Goal: Task Accomplishment & Management: Use online tool/utility

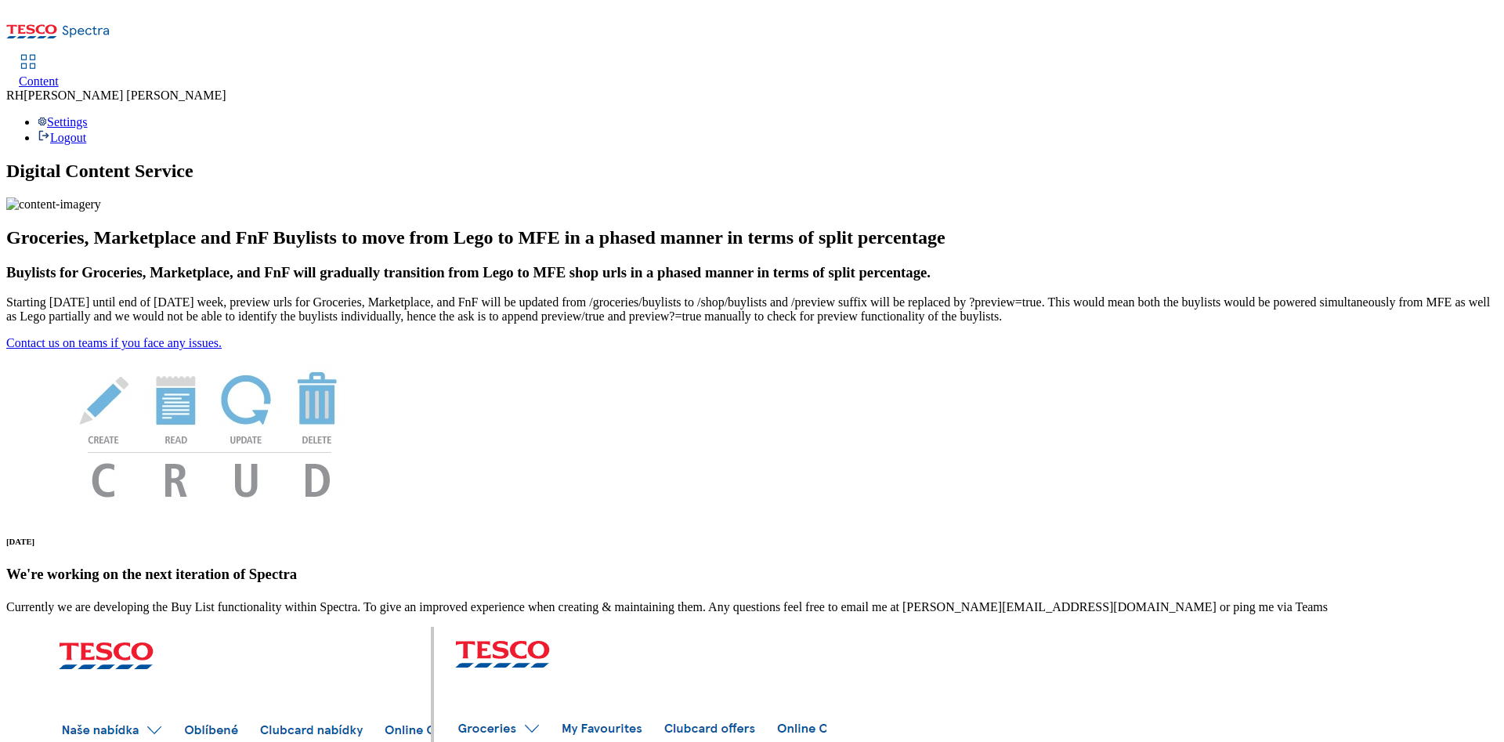
click at [59, 56] on link "Content" at bounding box center [39, 72] width 40 height 33
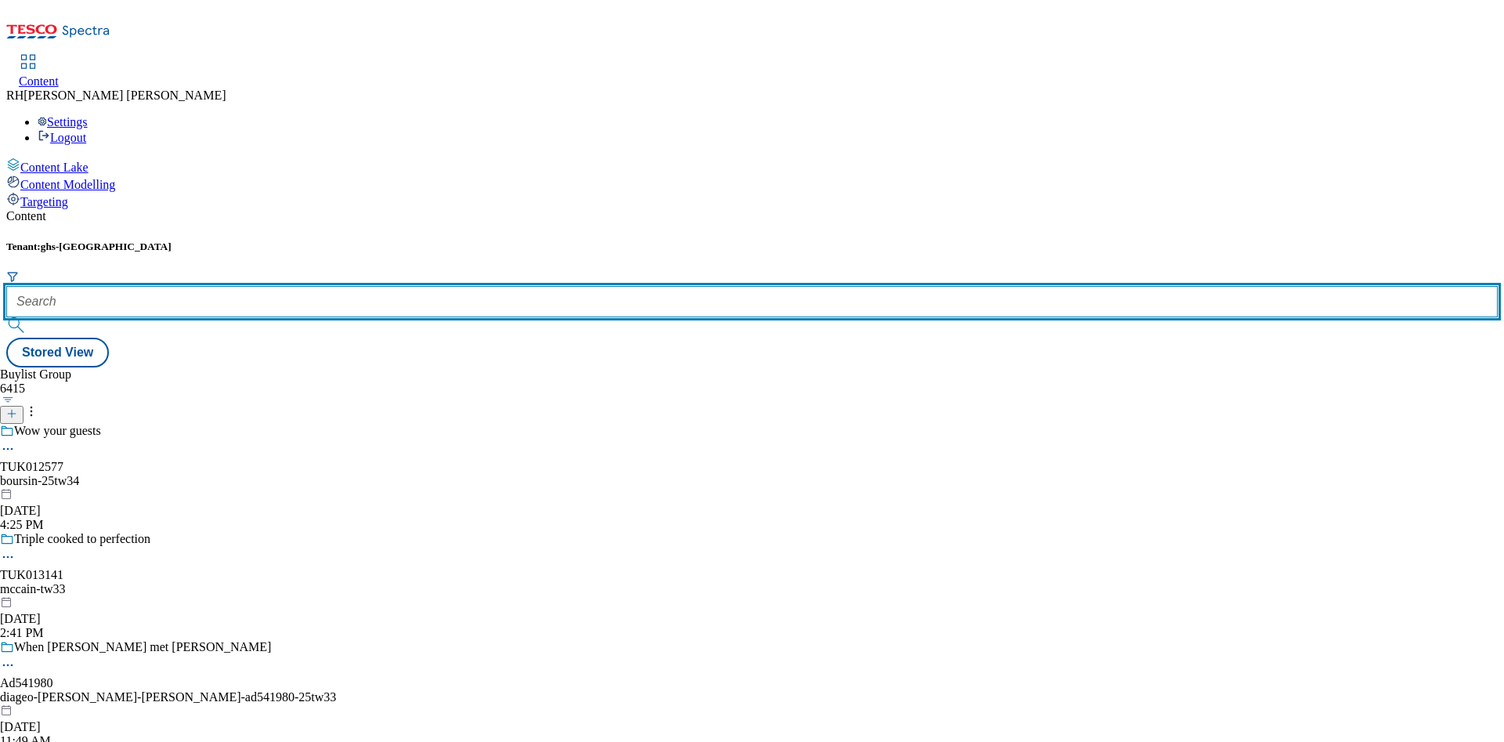
click at [337, 286] on input "text" at bounding box center [751, 301] width 1491 height 31
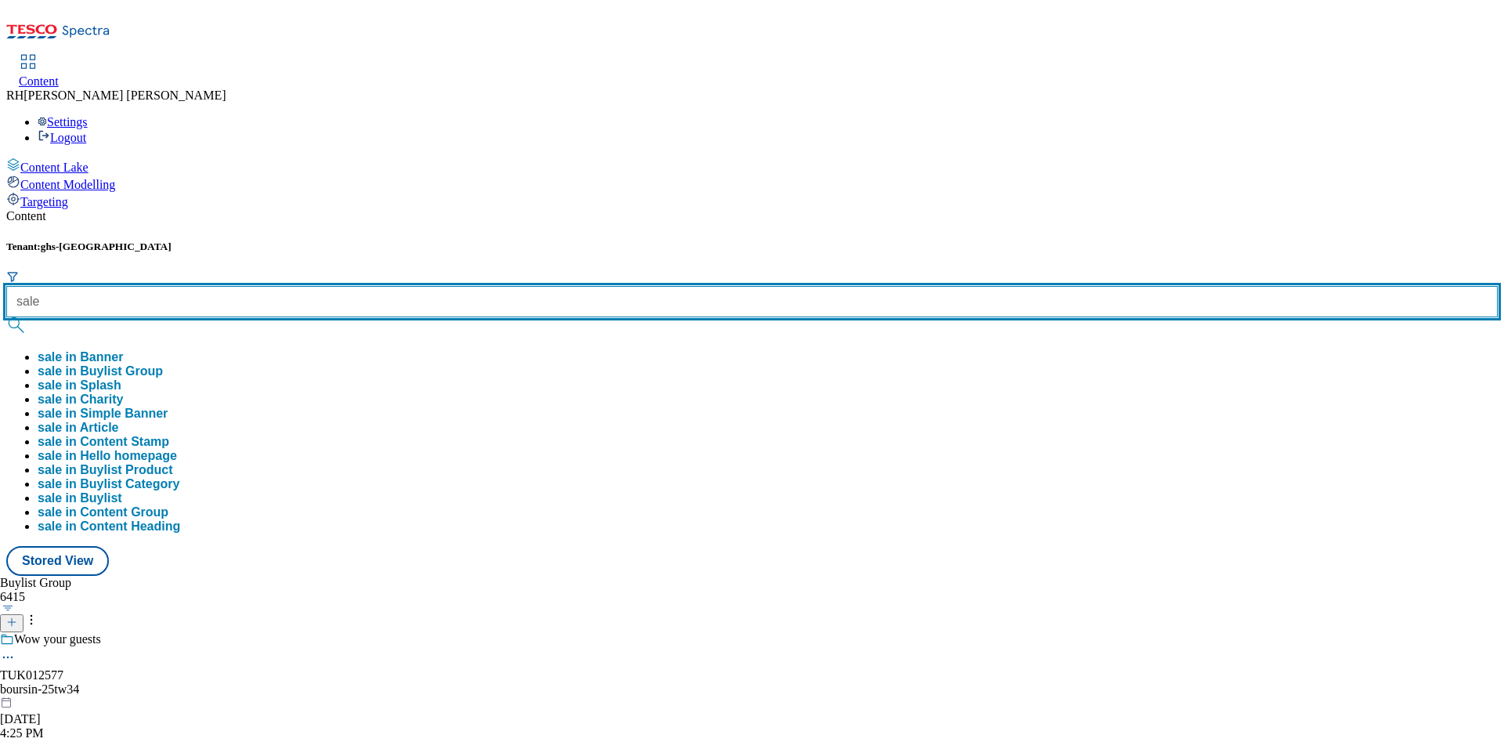
type input "sale"
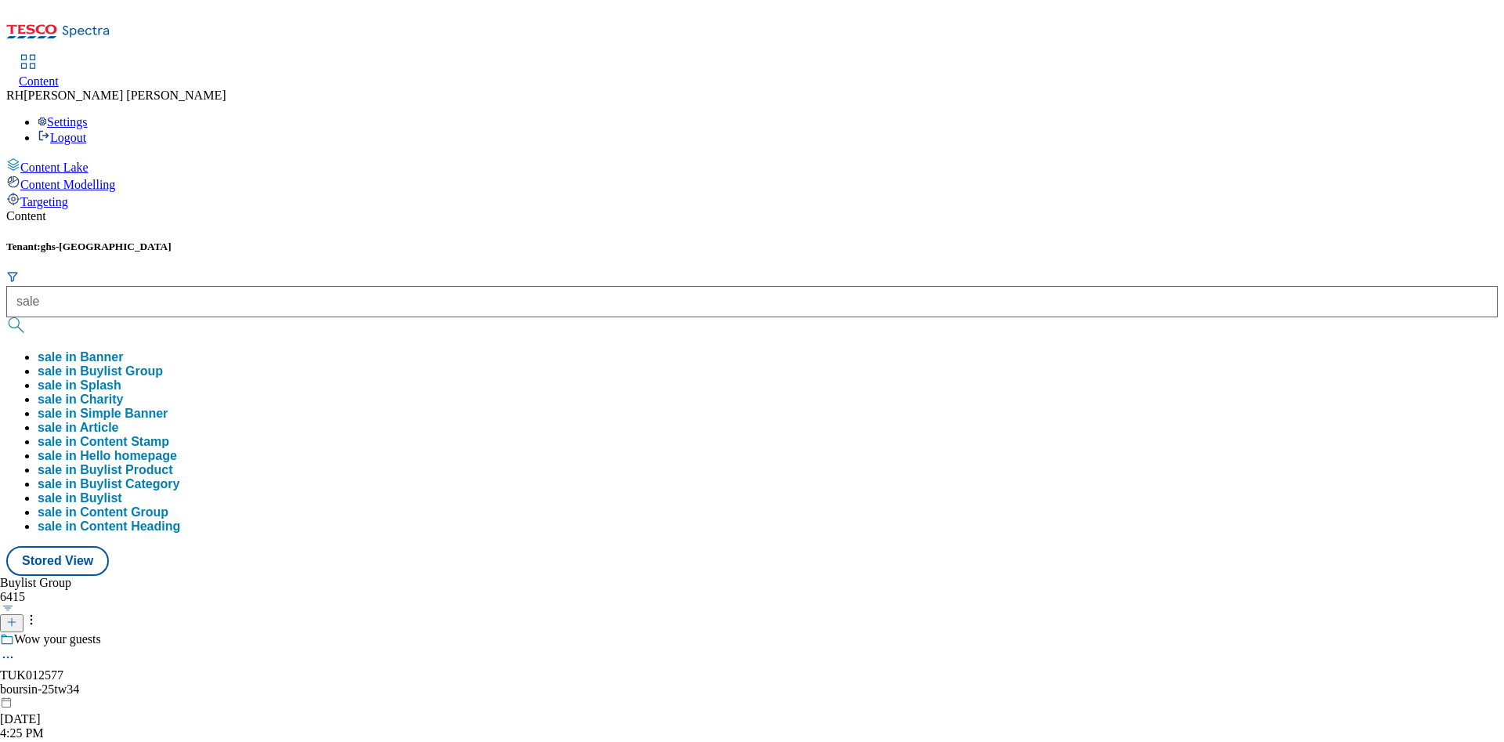
click at [163, 364] on button "sale in Buylist Group" at bounding box center [100, 371] width 125 height 14
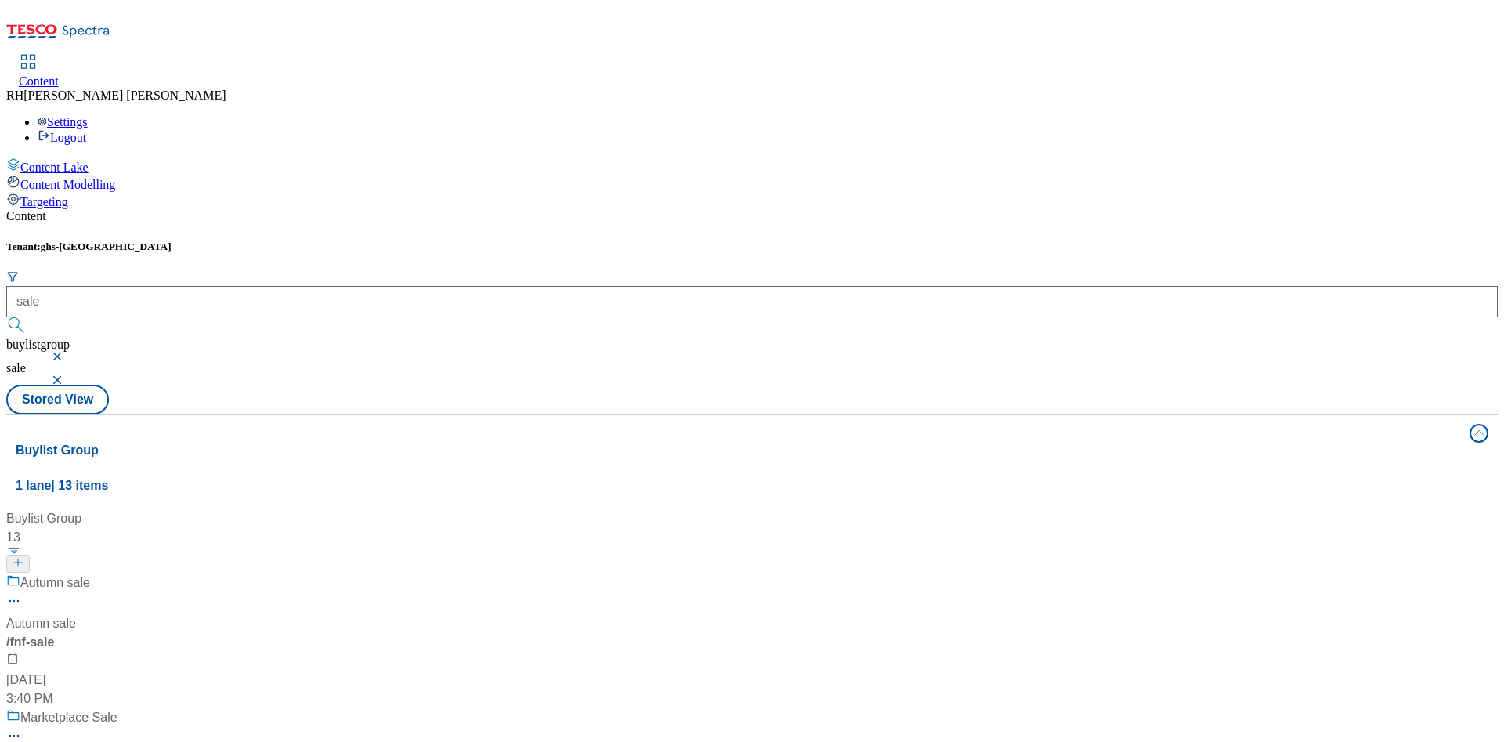
click at [210, 573] on div "Autumn sale Autumn sale / fnf-sale [DATE] 3:40 PM" at bounding box center [108, 640] width 204 height 135
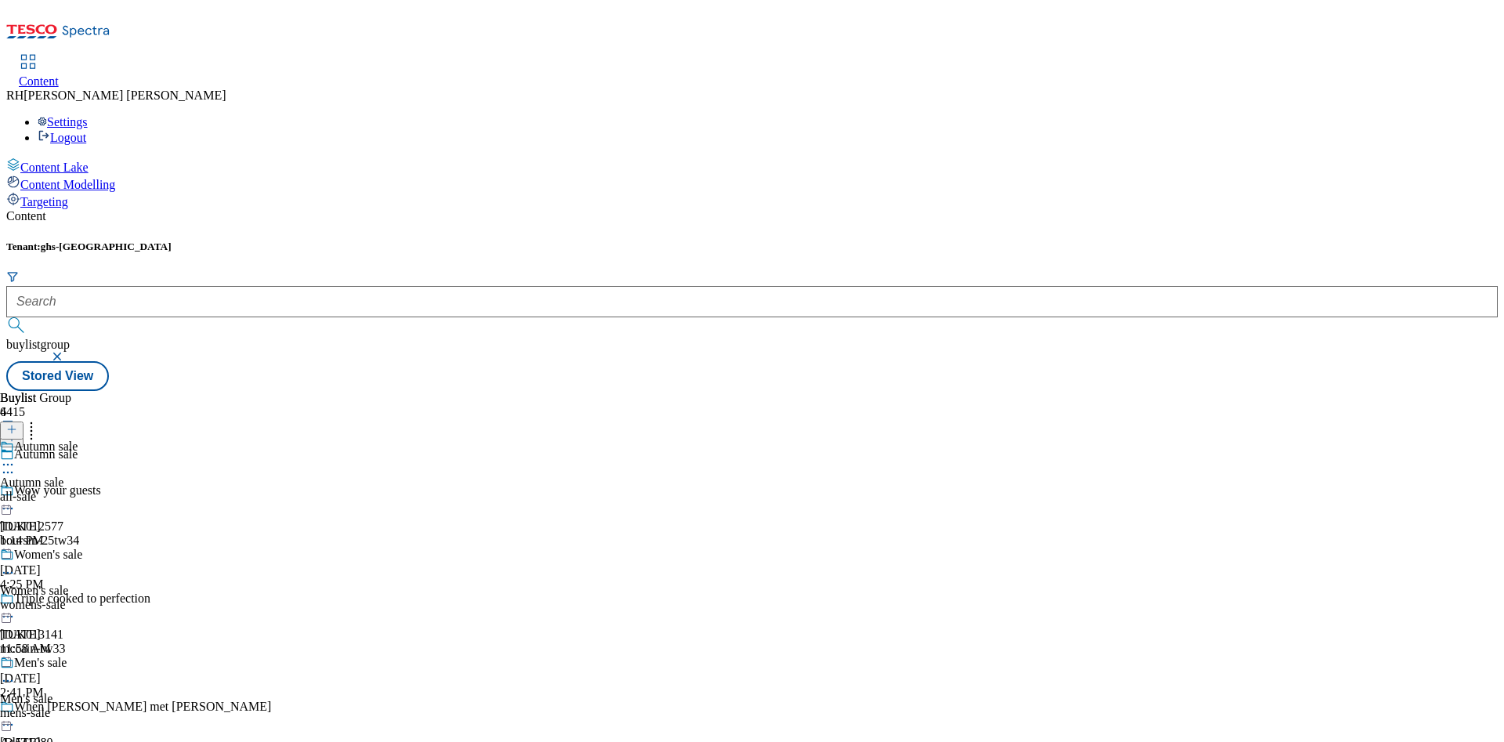
click at [82, 439] on div "Autumn sale Autumn sale all-sale [DATE] 1:14 PM" at bounding box center [41, 493] width 82 height 108
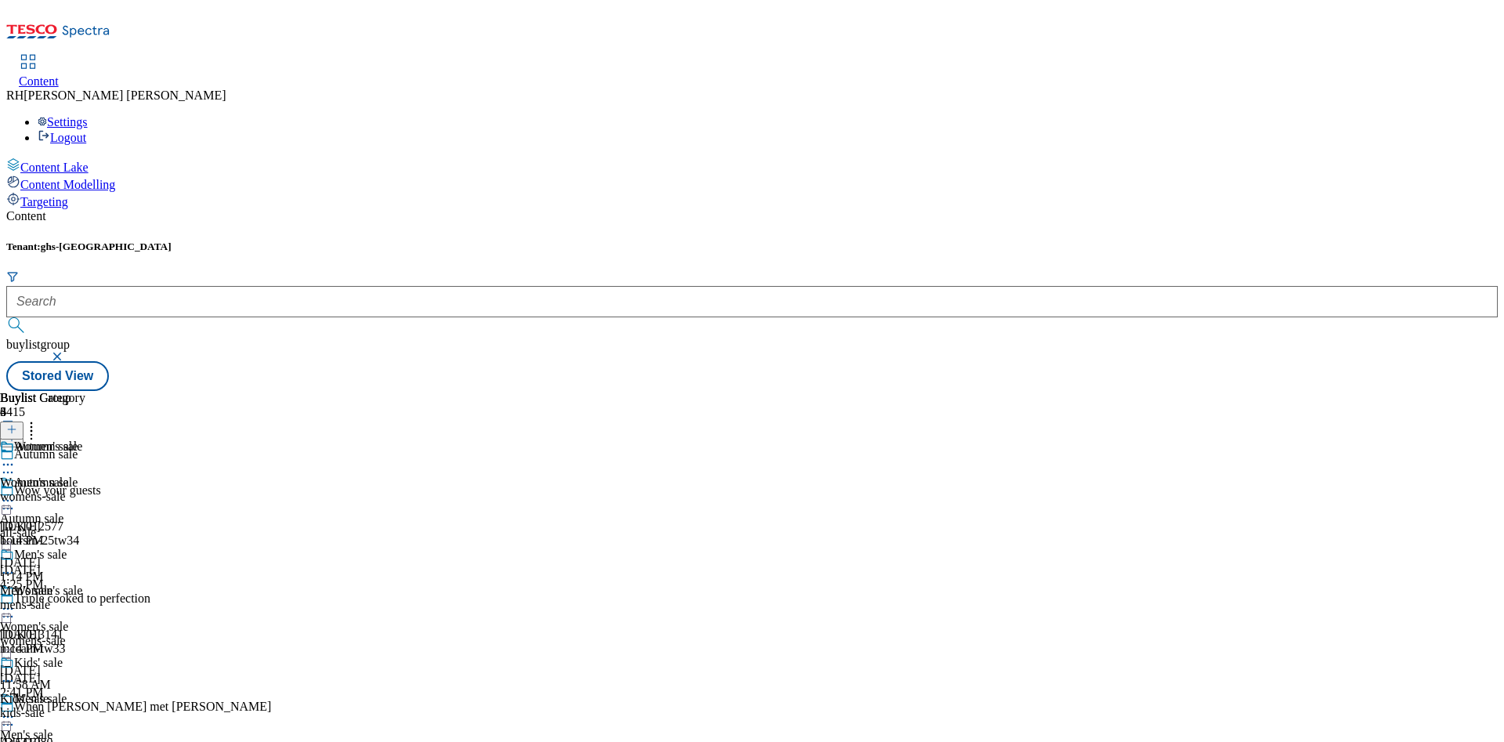
click at [82, 583] on div "Women's sale Women's sale womens-sale [DATE] 11:58 AM" at bounding box center [41, 637] width 82 height 108
click at [82, 525] on div "all-sale" at bounding box center [41, 532] width 82 height 14
click at [85, 489] on div "womens-sale" at bounding box center [42, 496] width 85 height 14
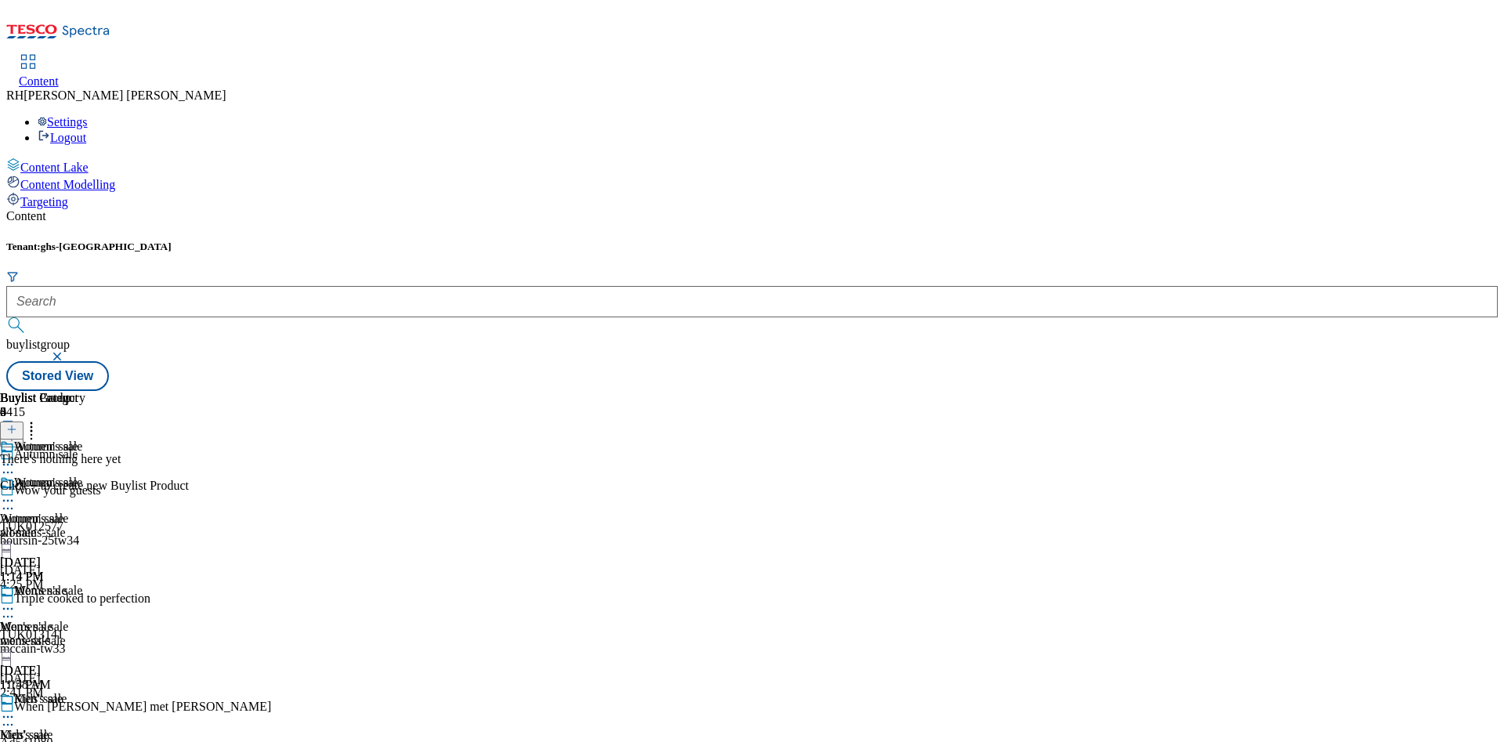
click at [17, 424] on icon at bounding box center [11, 429] width 11 height 11
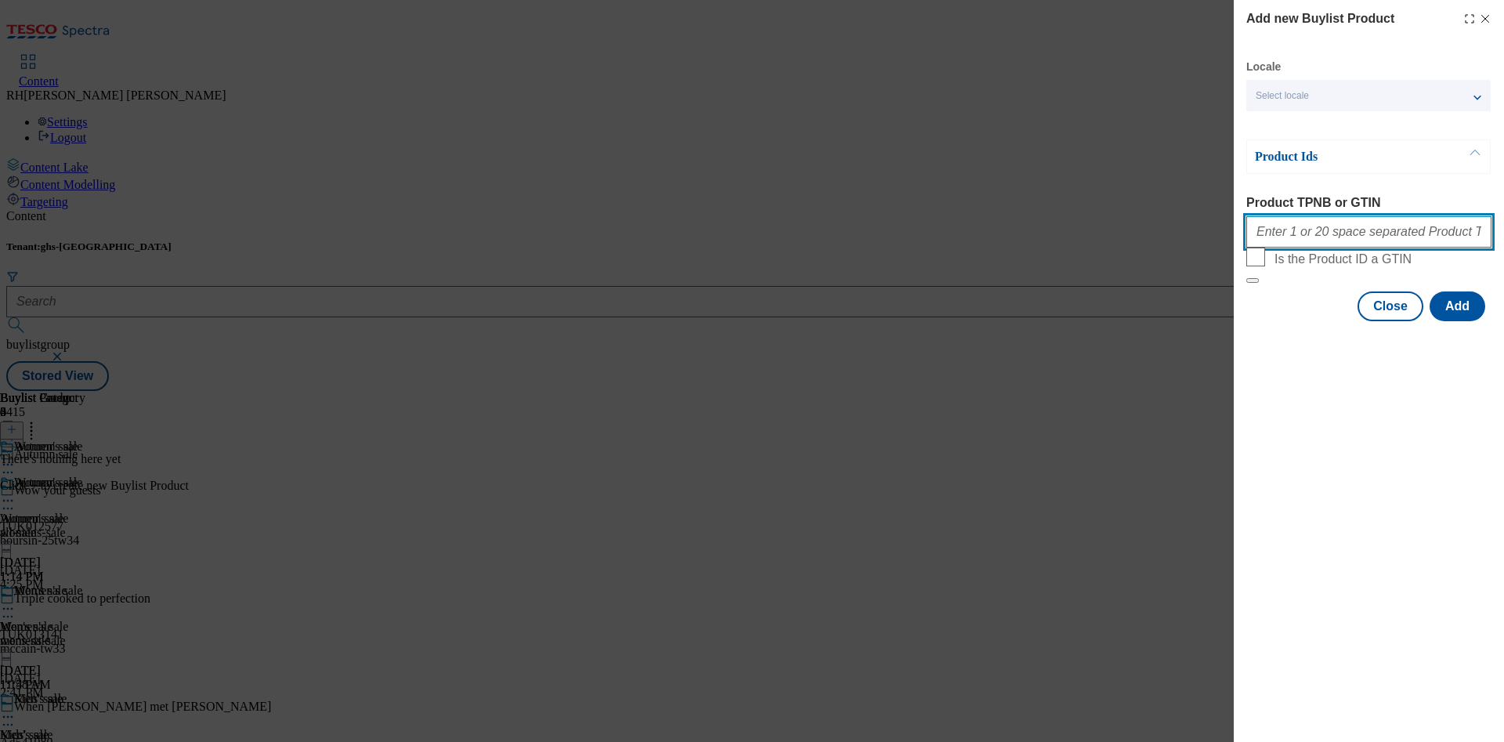
click at [1326, 238] on input "Product TPNB or GTIN" at bounding box center [1368, 231] width 245 height 31
paste input "97199624 96617645 97198504 96735142 97135706 96833734 96743679 96562651 9719083…"
type input "97199624 96617645 97198504 96735142 97135706 96833734 96743679 96562651 9719083…"
click at [1464, 321] on button "Add" at bounding box center [1457, 306] width 56 height 30
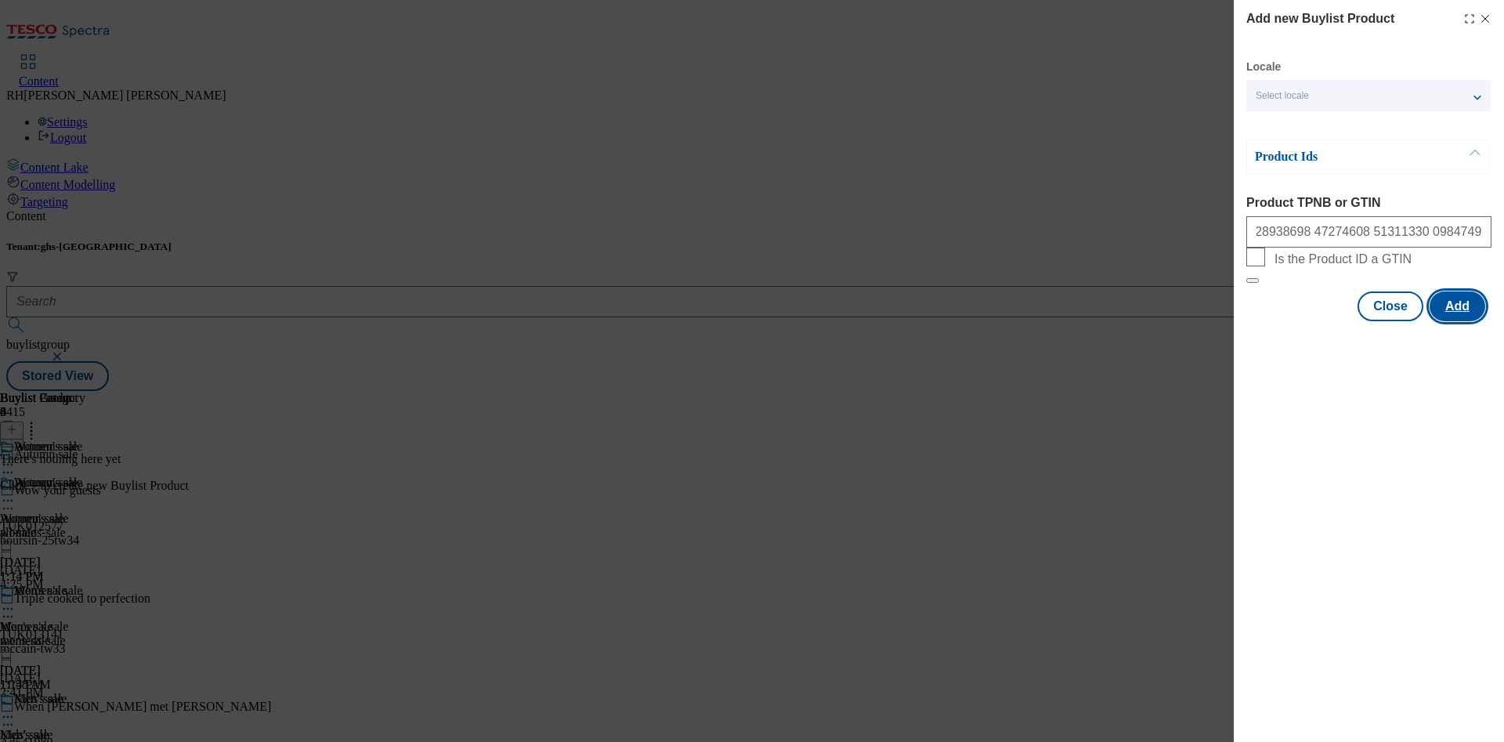
scroll to position [0, 0]
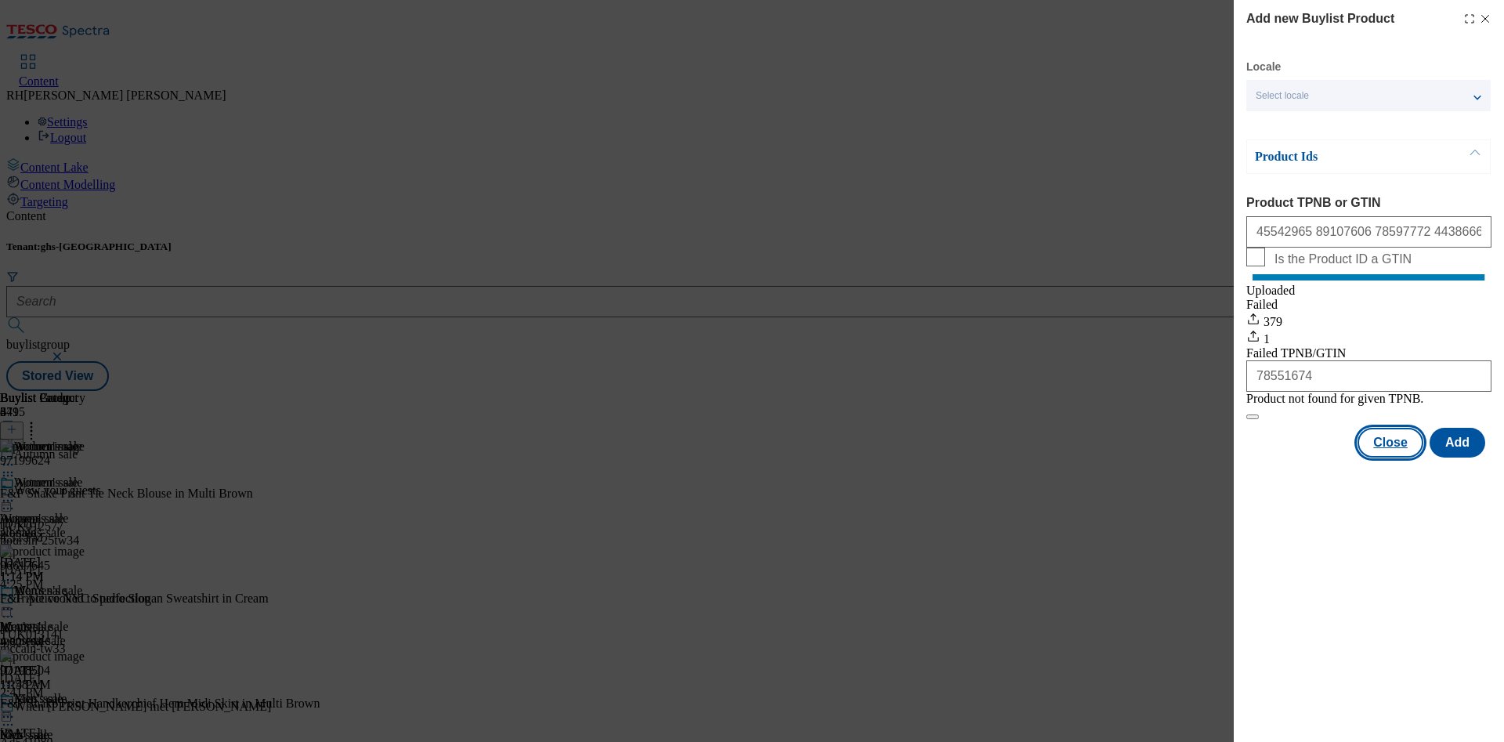
click at [1404, 457] on button "Close" at bounding box center [1390, 443] width 66 height 30
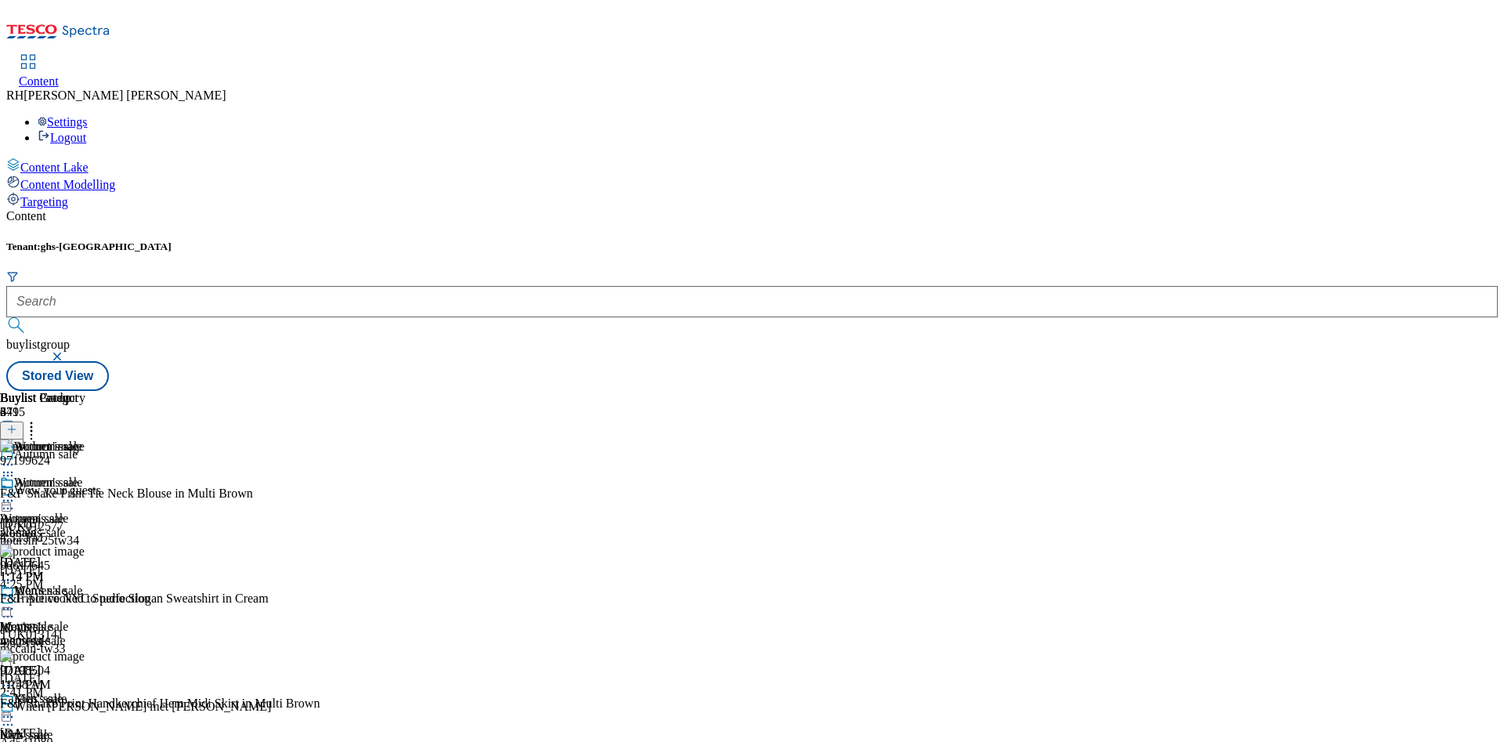
click at [16, 493] on icon at bounding box center [8, 501] width 16 height 16
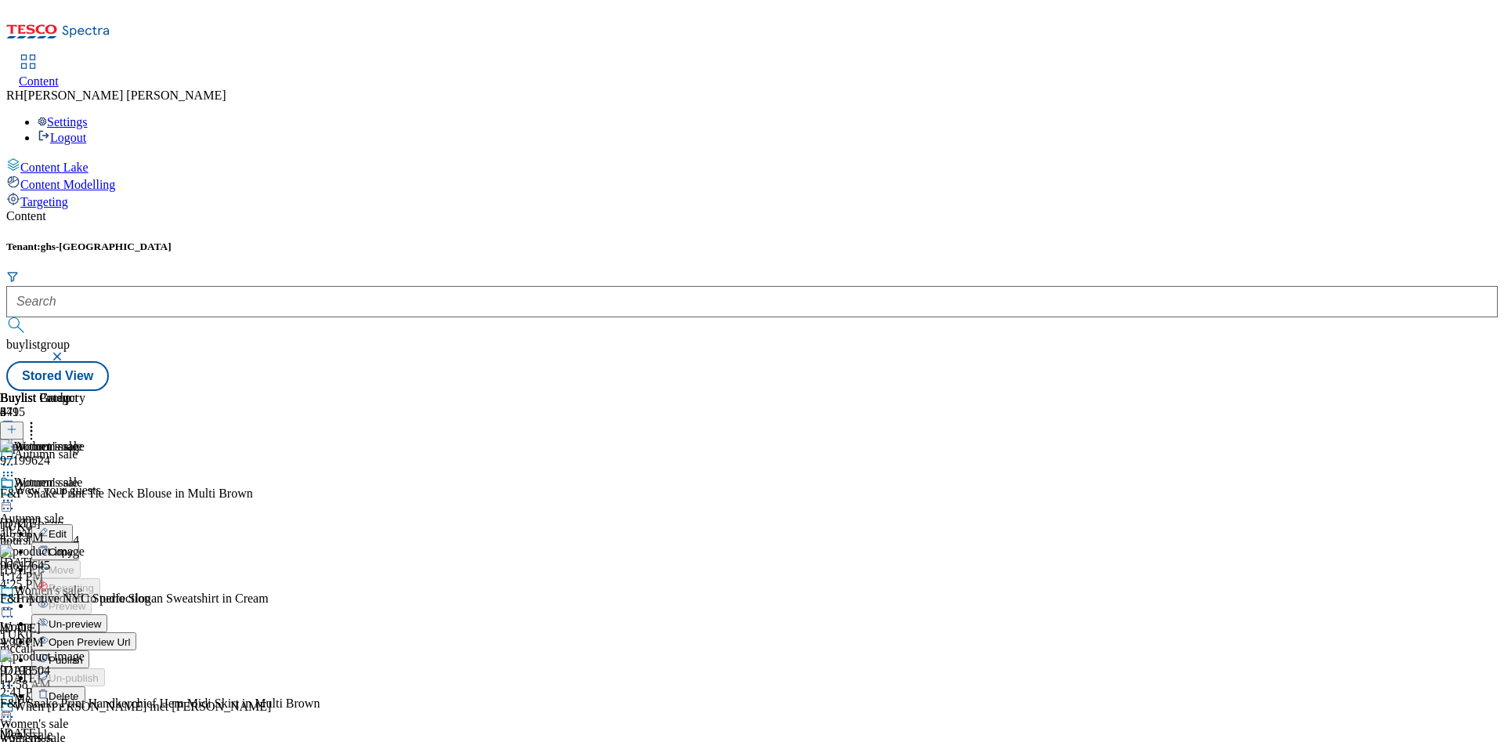
click at [130, 636] on span "Open Preview Url" at bounding box center [89, 642] width 81 height 12
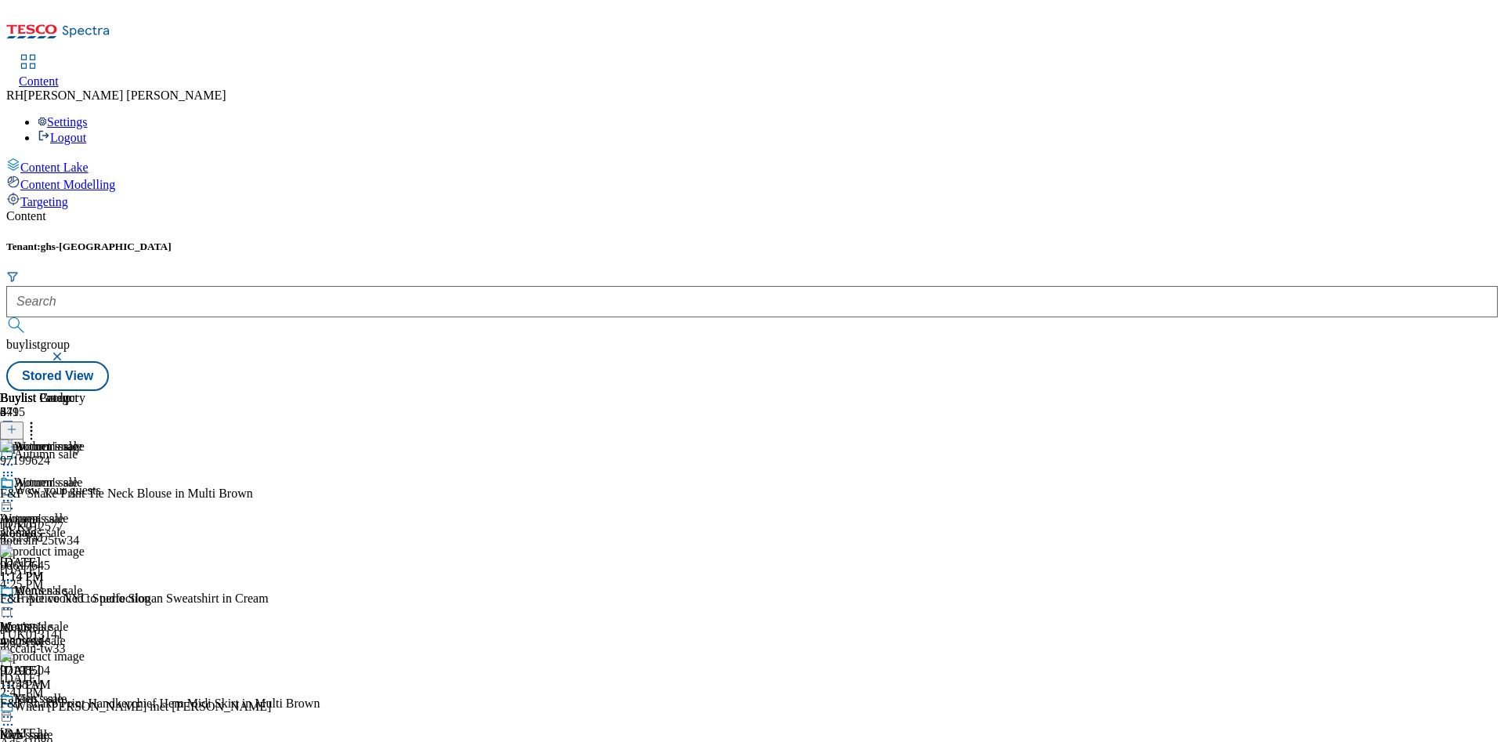
click at [16, 493] on icon at bounding box center [8, 501] width 16 height 16
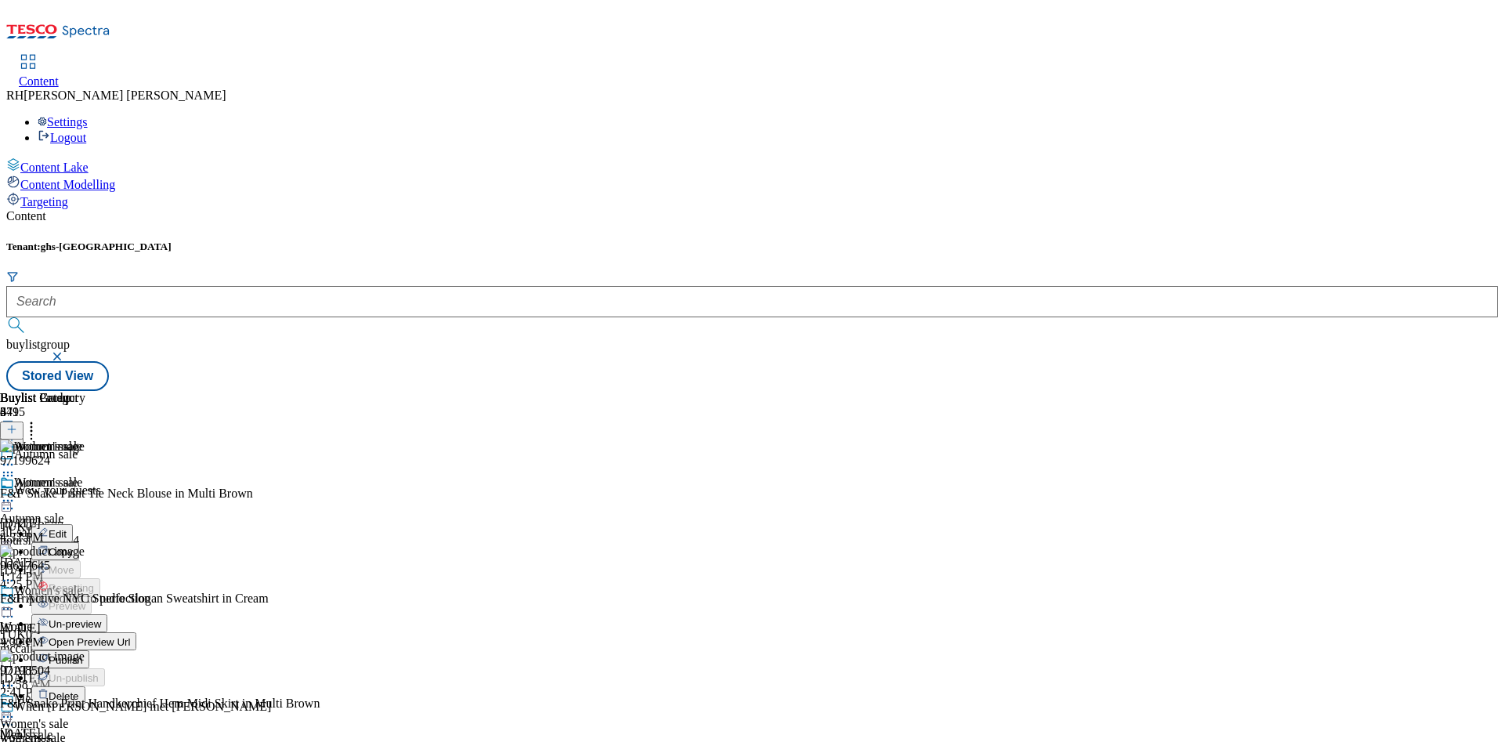
click at [67, 528] on span "Edit" at bounding box center [58, 534] width 18 height 12
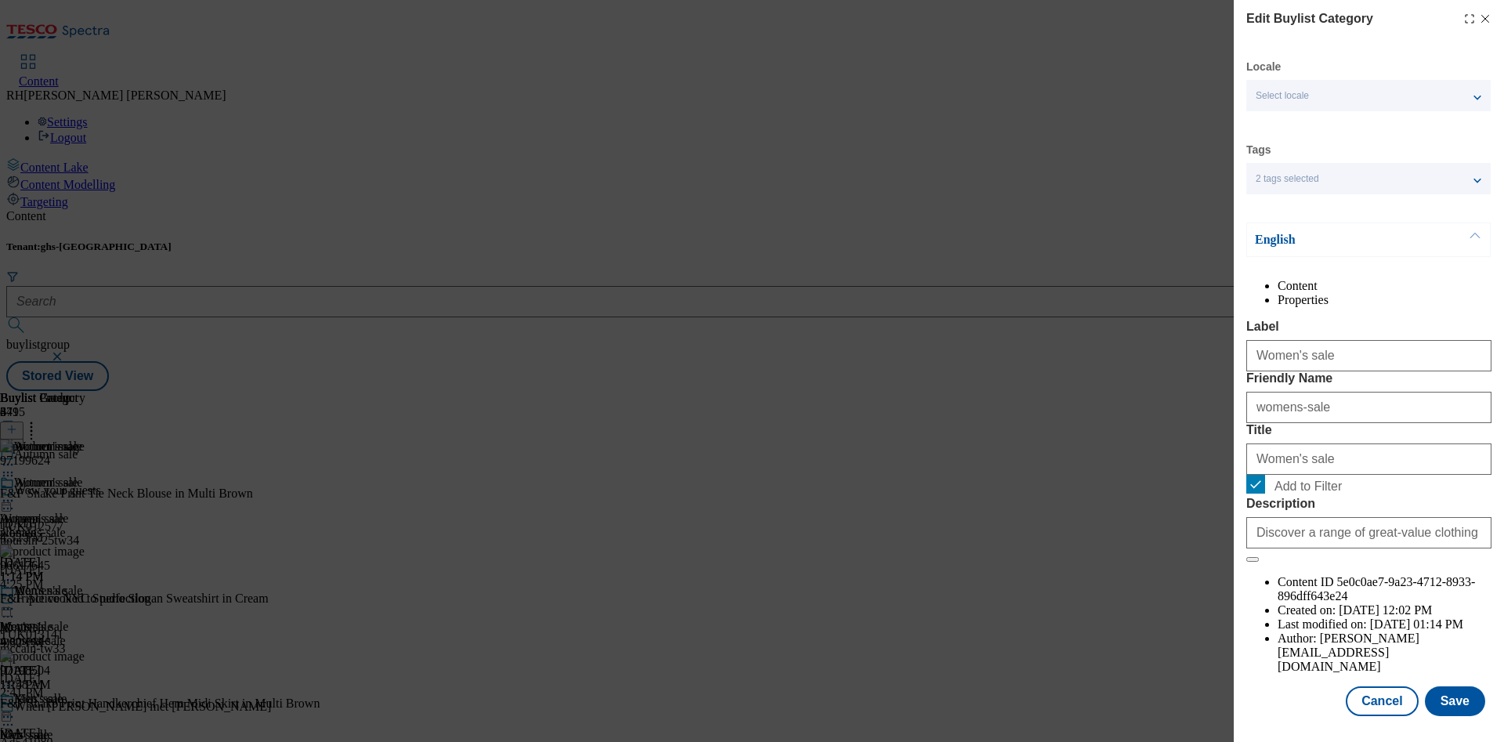
scroll to position [47, 0]
click at [1439, 686] on button "Save" at bounding box center [1455, 701] width 60 height 30
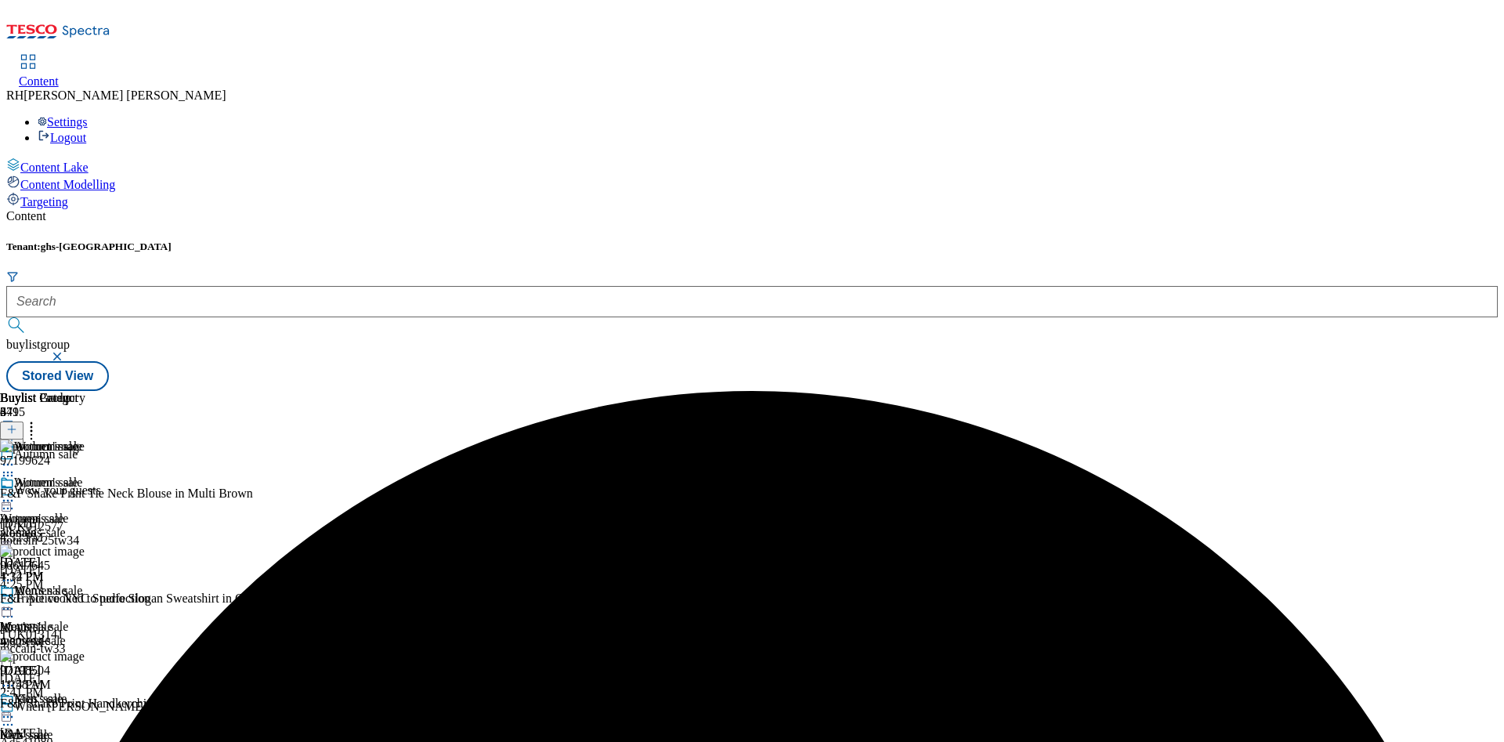
click at [16, 493] on icon at bounding box center [8, 501] width 16 height 16
click at [85, 600] on span "Preview" at bounding box center [67, 606] width 37 height 12
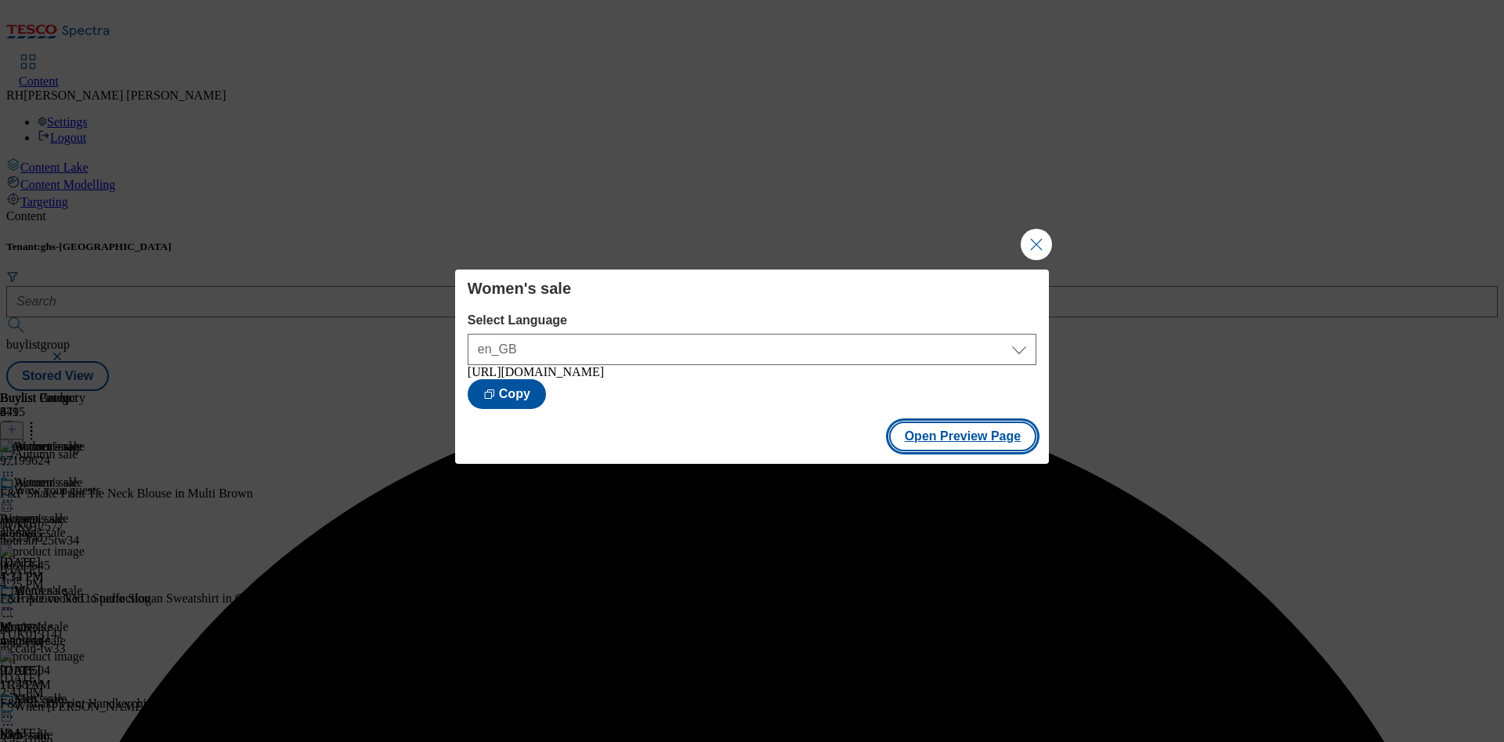
click at [984, 447] on button "Open Preview Page" at bounding box center [963, 436] width 148 height 30
click at [1040, 237] on button "Close Modal" at bounding box center [1035, 244] width 31 height 31
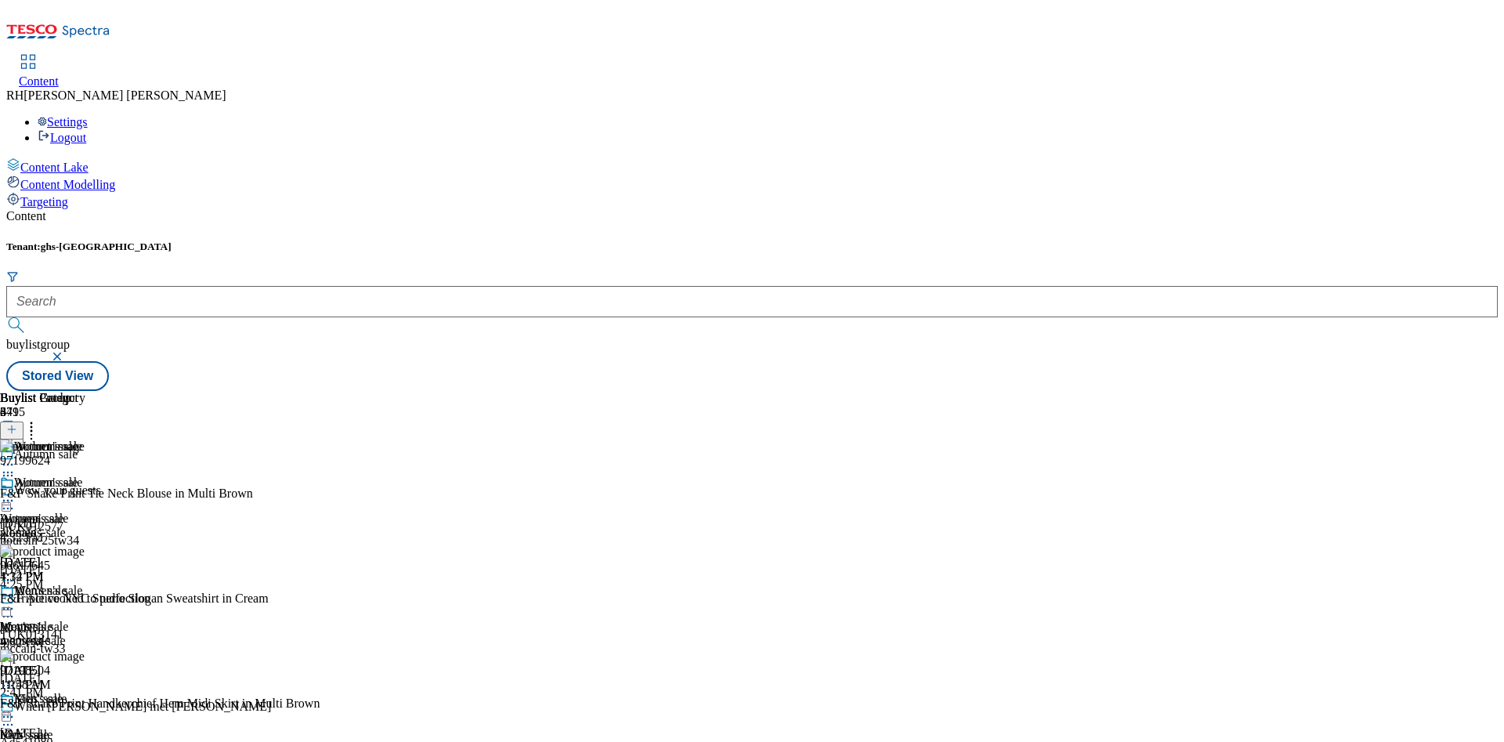
click at [16, 493] on icon at bounding box center [8, 501] width 16 height 16
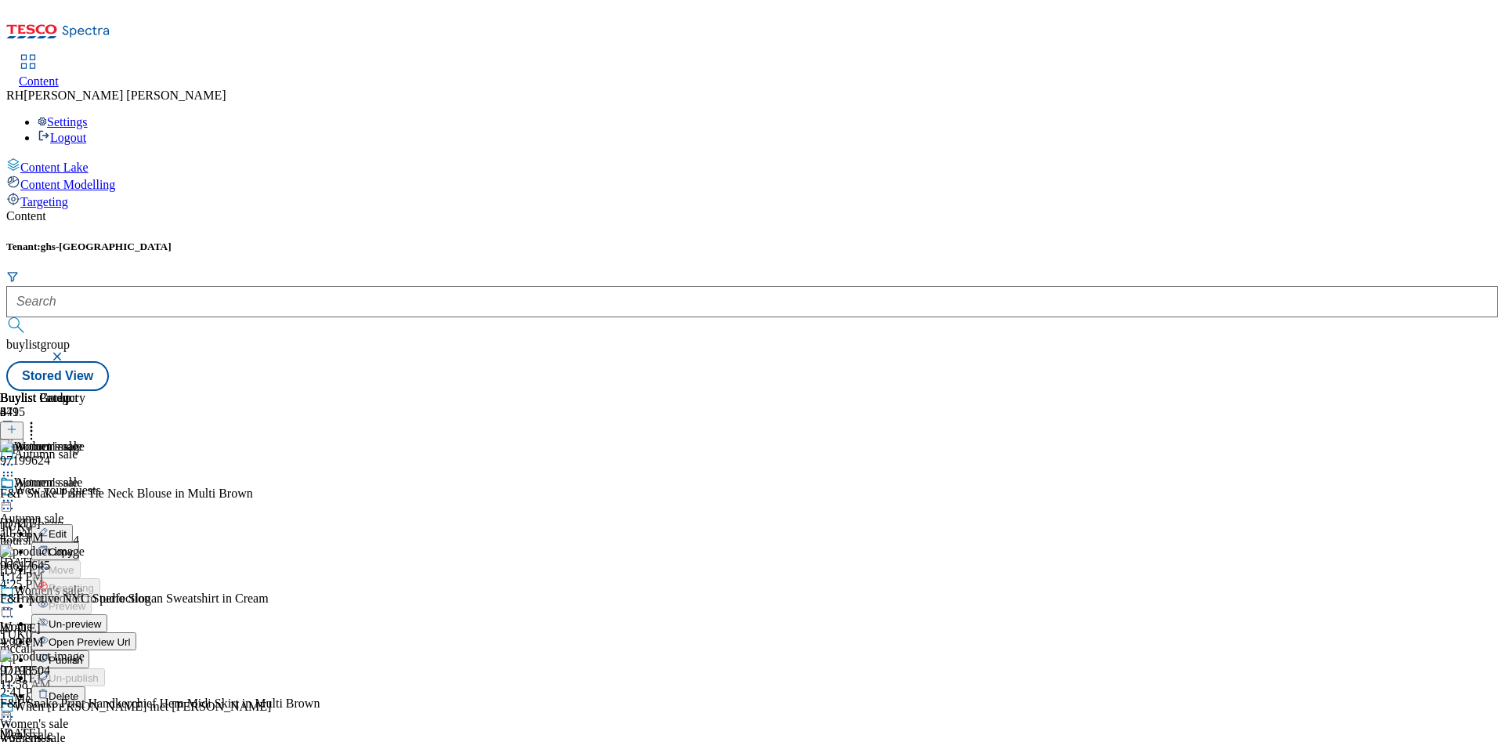
click at [82, 515] on div "Buylist 4 Autumn sale Autumn sale Autumn sale all-sale [DATE] 1:14 PM Women's s…" at bounding box center [41, 649] width 82 height 517
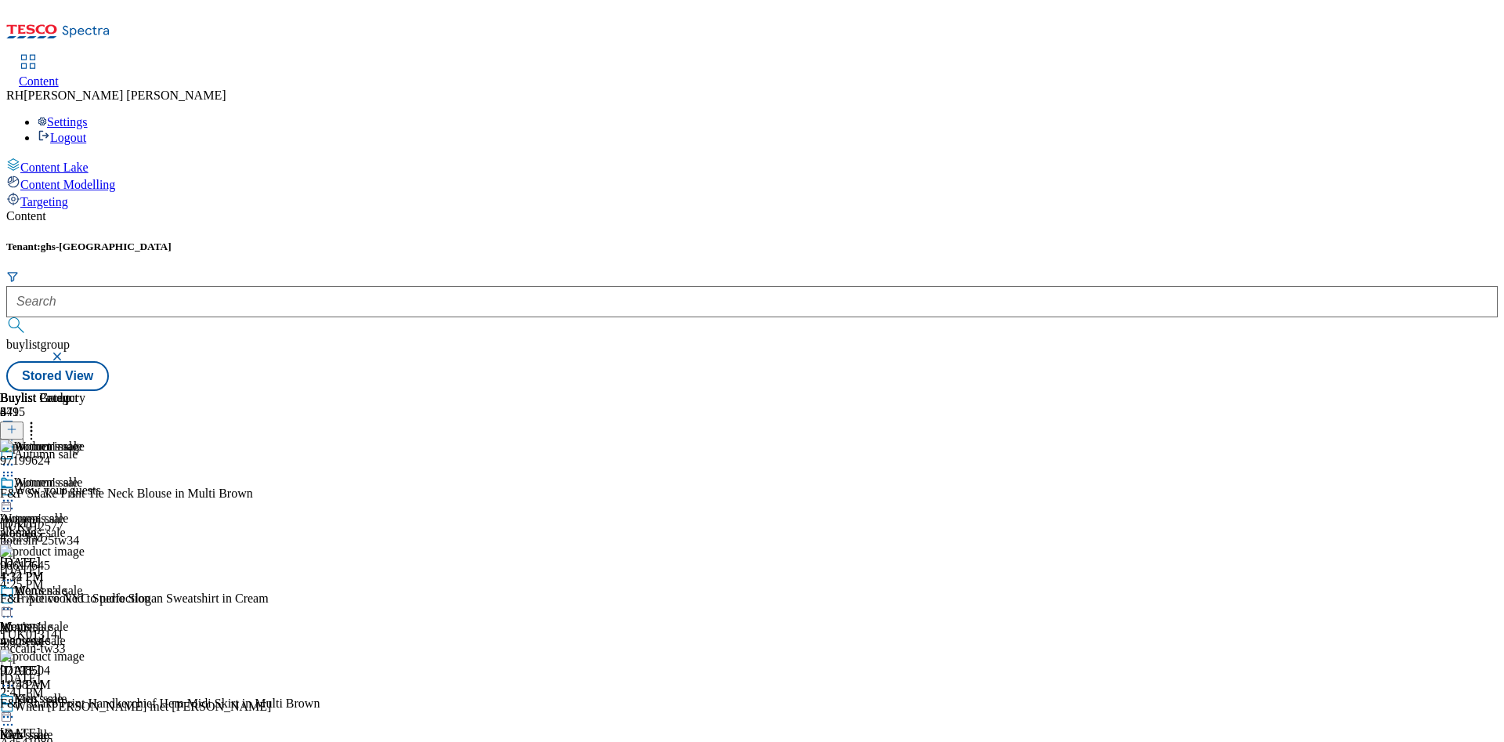
click at [85, 583] on div "Men's sale Men's sale mens-sale [DATE] 1:14 PM" at bounding box center [42, 637] width 85 height 108
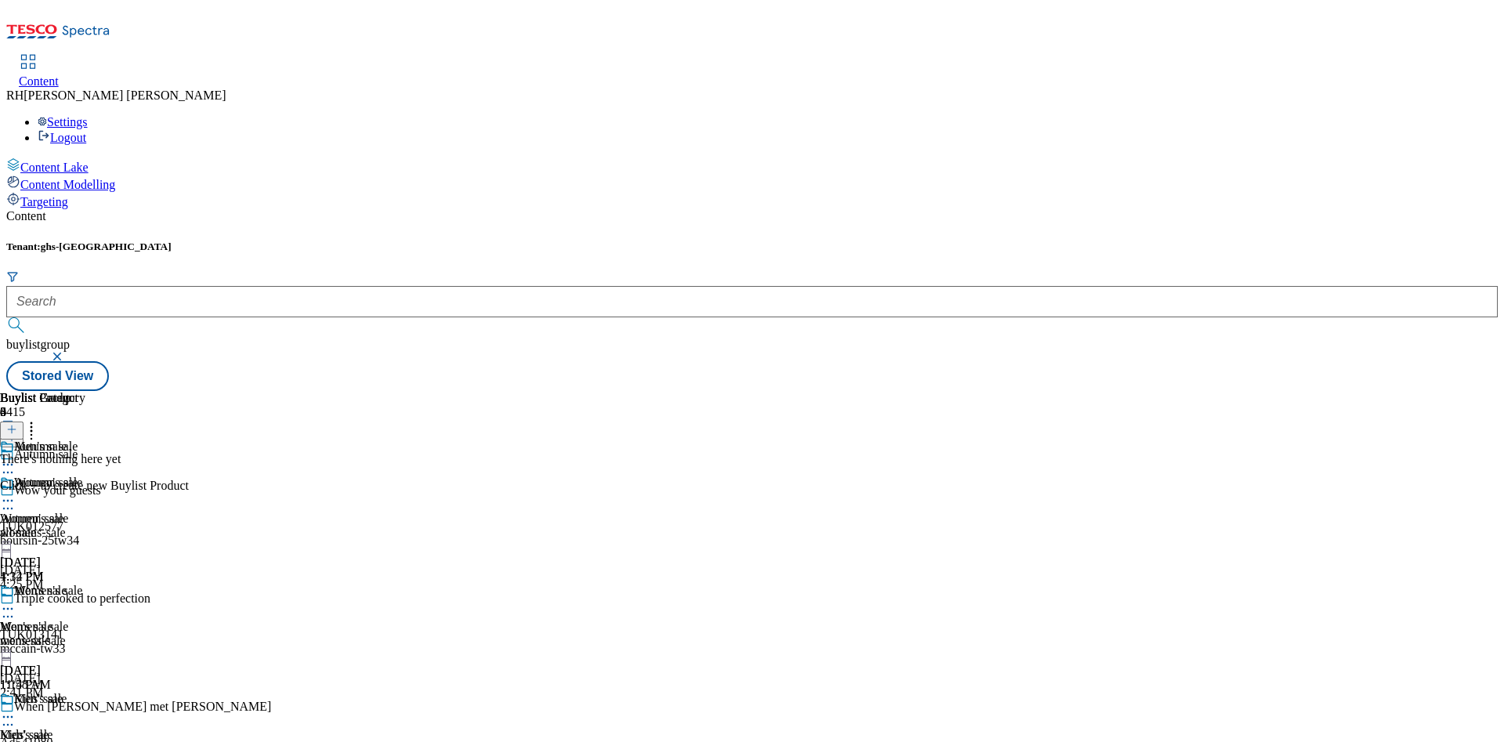
click at [39, 419] on icon at bounding box center [31, 427] width 16 height 16
click at [189, 504] on div "There's nothing here yet Click + to create new Buylist Product" at bounding box center [94, 524] width 189 height 41
click at [17, 424] on icon at bounding box center [11, 429] width 11 height 11
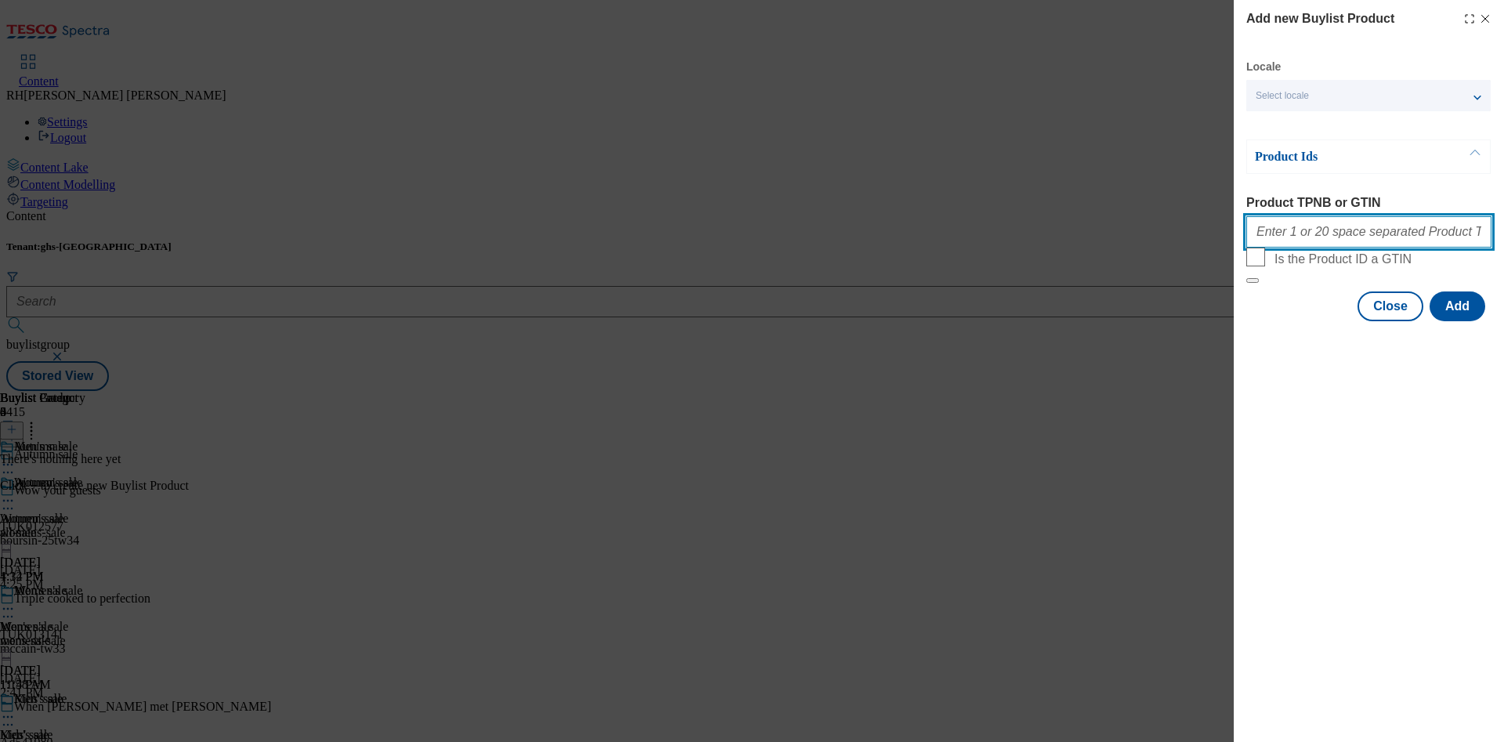
click at [1356, 230] on input "Product TPNB or GTIN" at bounding box center [1368, 231] width 245 height 31
paste input "96525229 96787022 96551508 96654525 96555130 96808270 96649130 96616404 9664920…"
type input "96525229 96787022 96551508 96654525 96555130 96808270 96649130 96616404 9664920…"
click at [1470, 321] on button "Add" at bounding box center [1457, 306] width 56 height 30
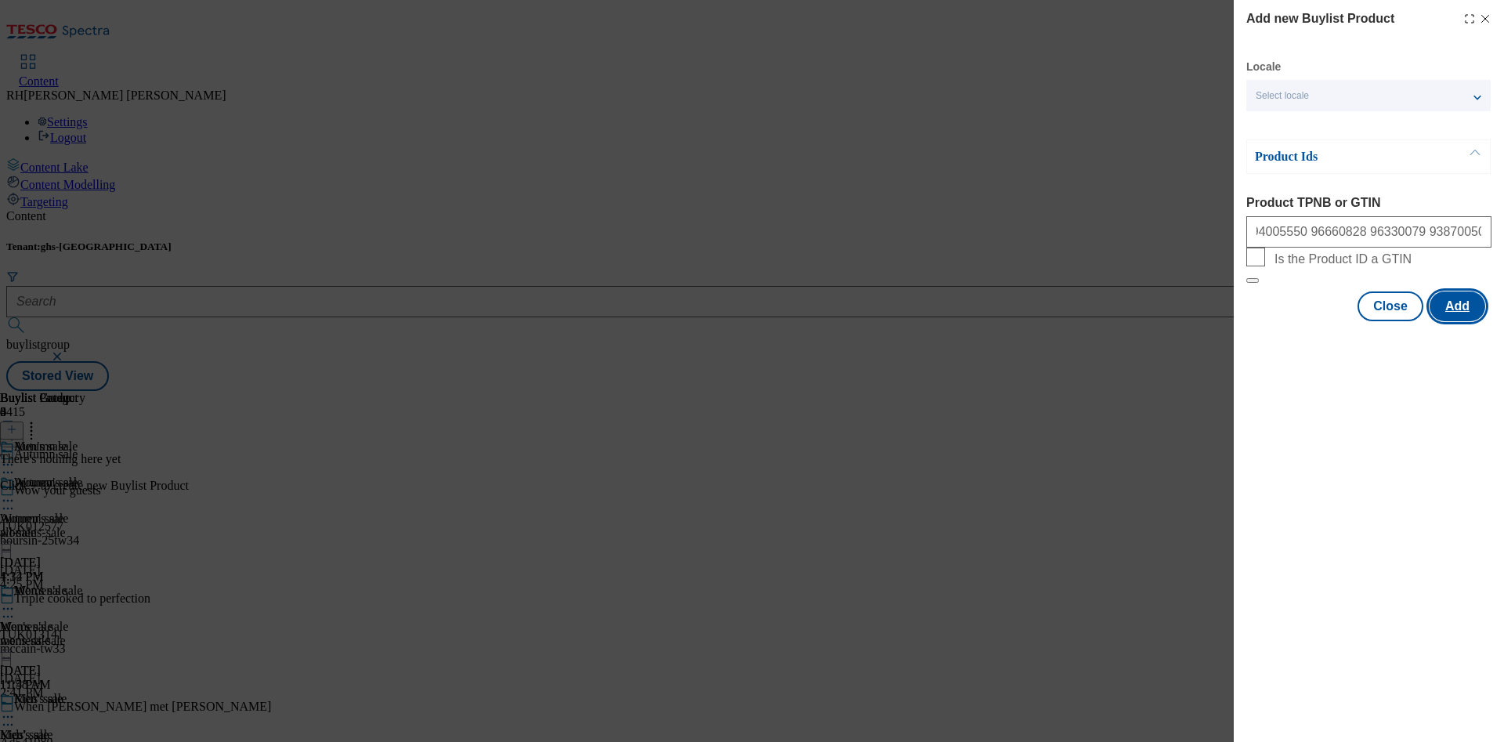
scroll to position [0, 0]
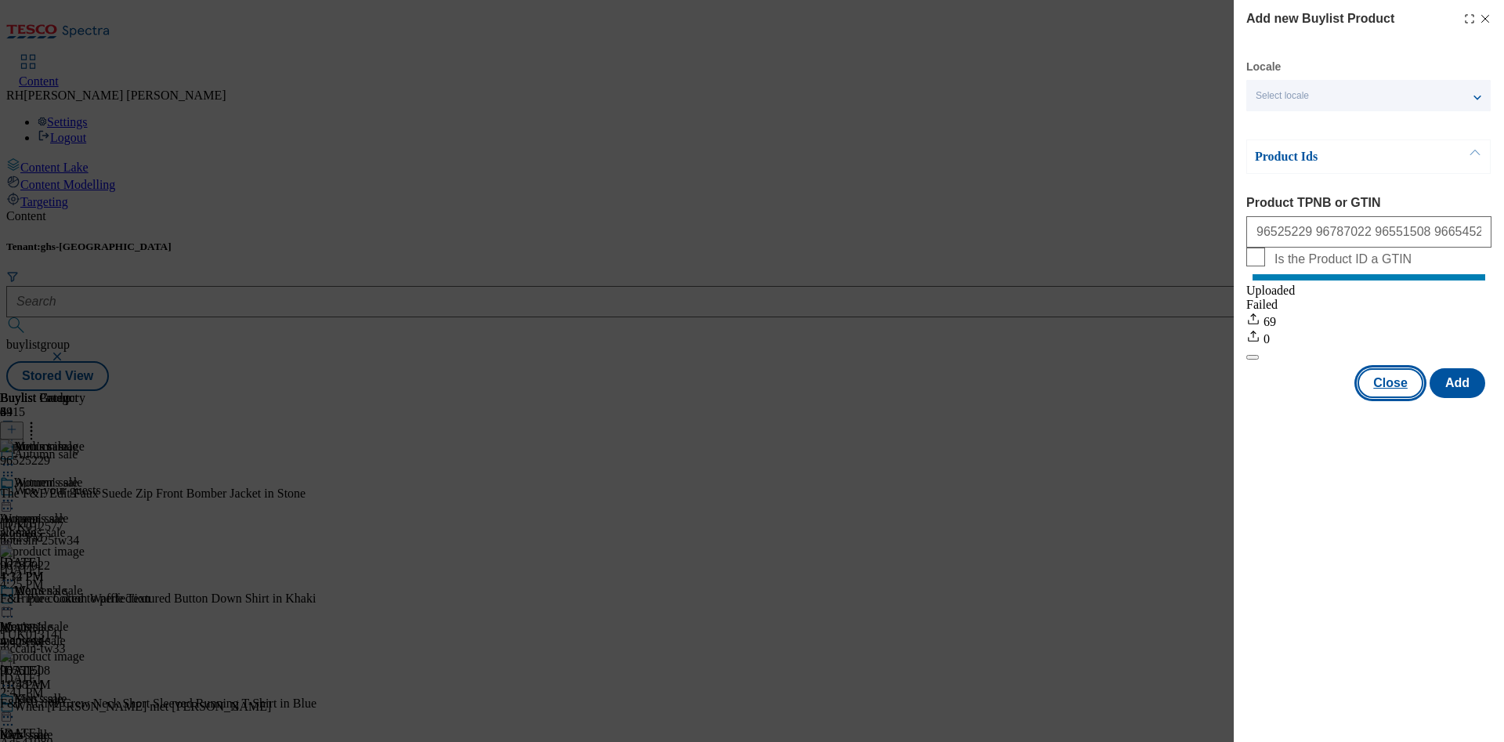
click at [1378, 398] on button "Close" at bounding box center [1390, 383] width 66 height 30
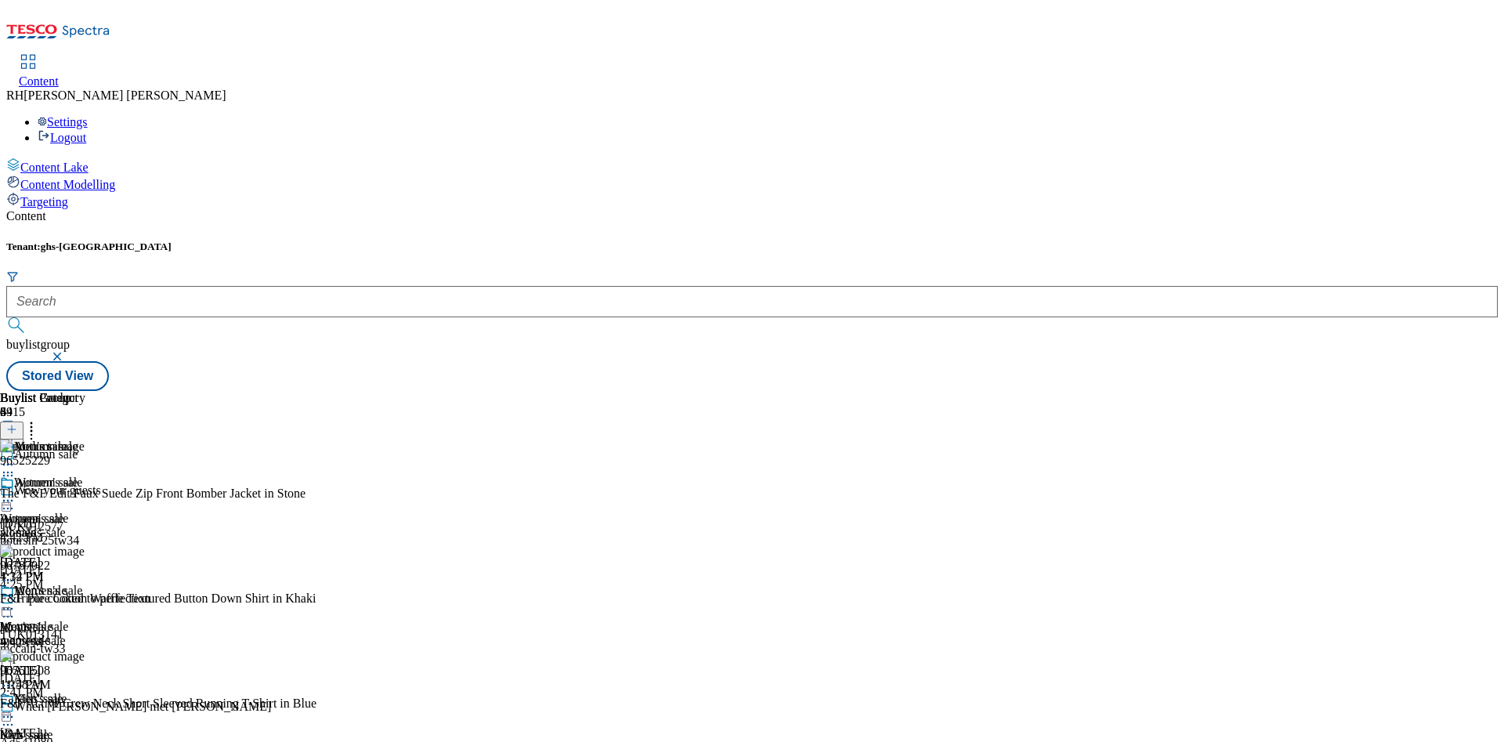
click at [85, 494] on div "Buylist Category 3 Men's sale Women's sale Women's sale womens-sale [DATE] 4:32…" at bounding box center [42, 595] width 85 height 409
click at [16, 601] on icon at bounding box center [8, 609] width 16 height 16
click at [67, 636] on span "Edit" at bounding box center [58, 642] width 18 height 12
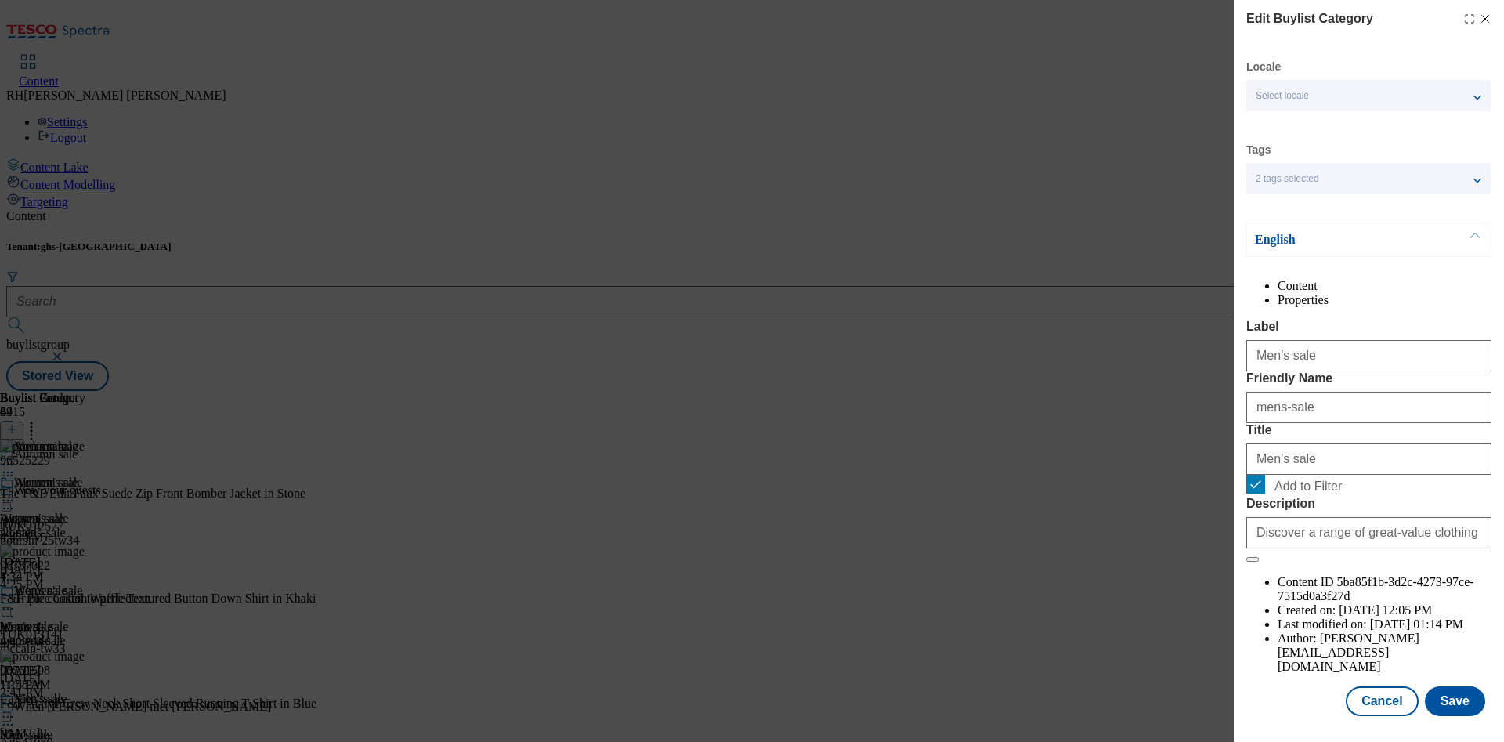
scroll to position [47, 0]
click at [1432, 686] on button "Save" at bounding box center [1455, 701] width 60 height 30
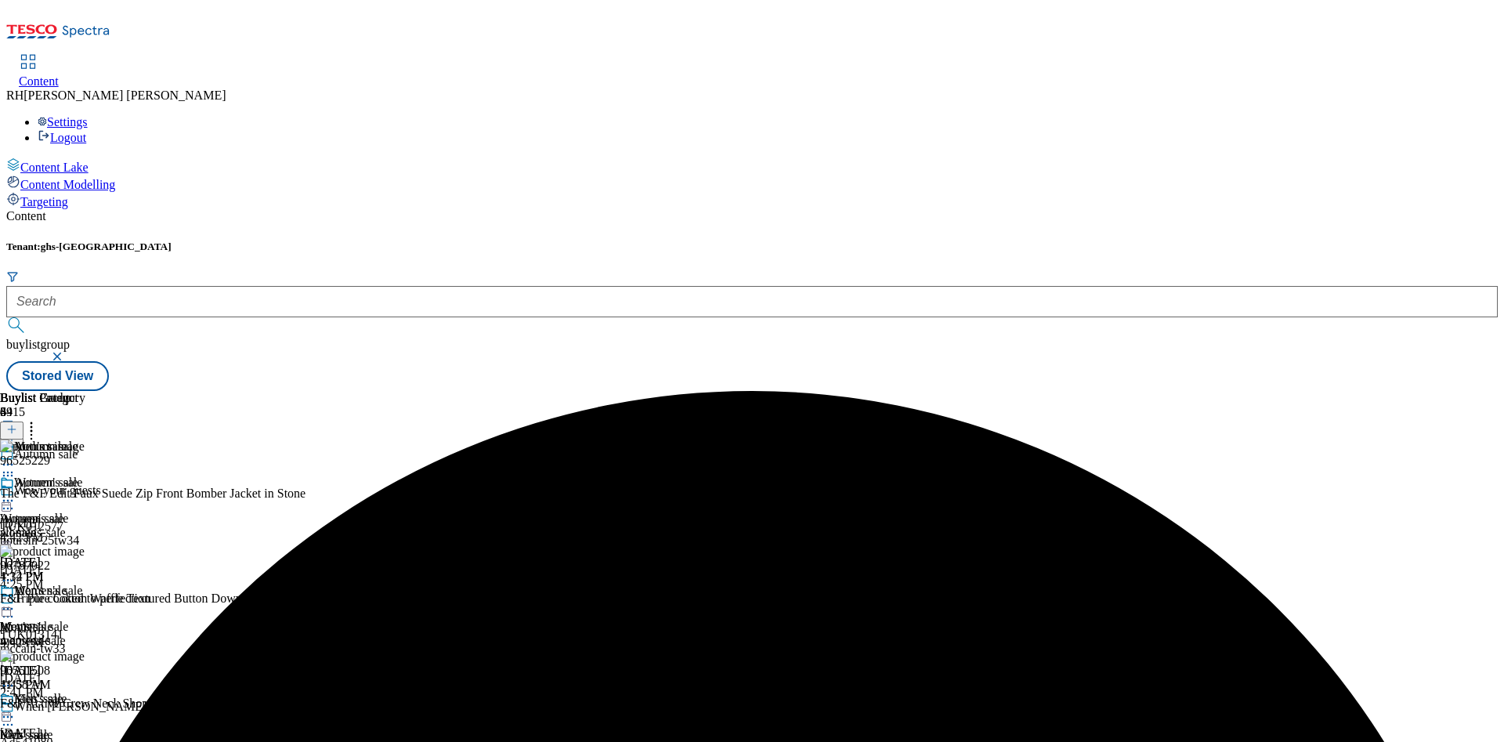
click at [16, 601] on icon at bounding box center [8, 609] width 16 height 16
click at [85, 708] on span "Preview" at bounding box center [67, 714] width 37 height 12
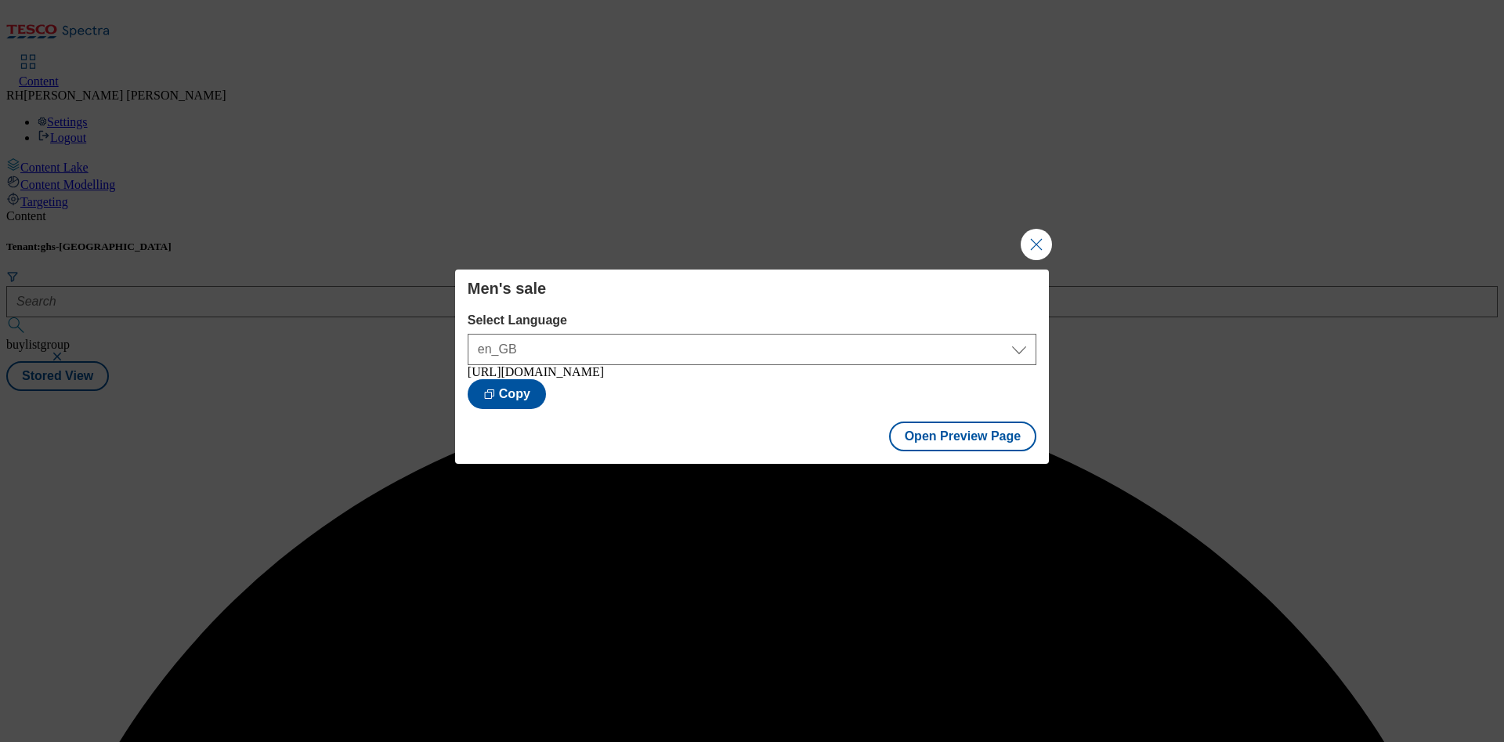
scroll to position [0, 0]
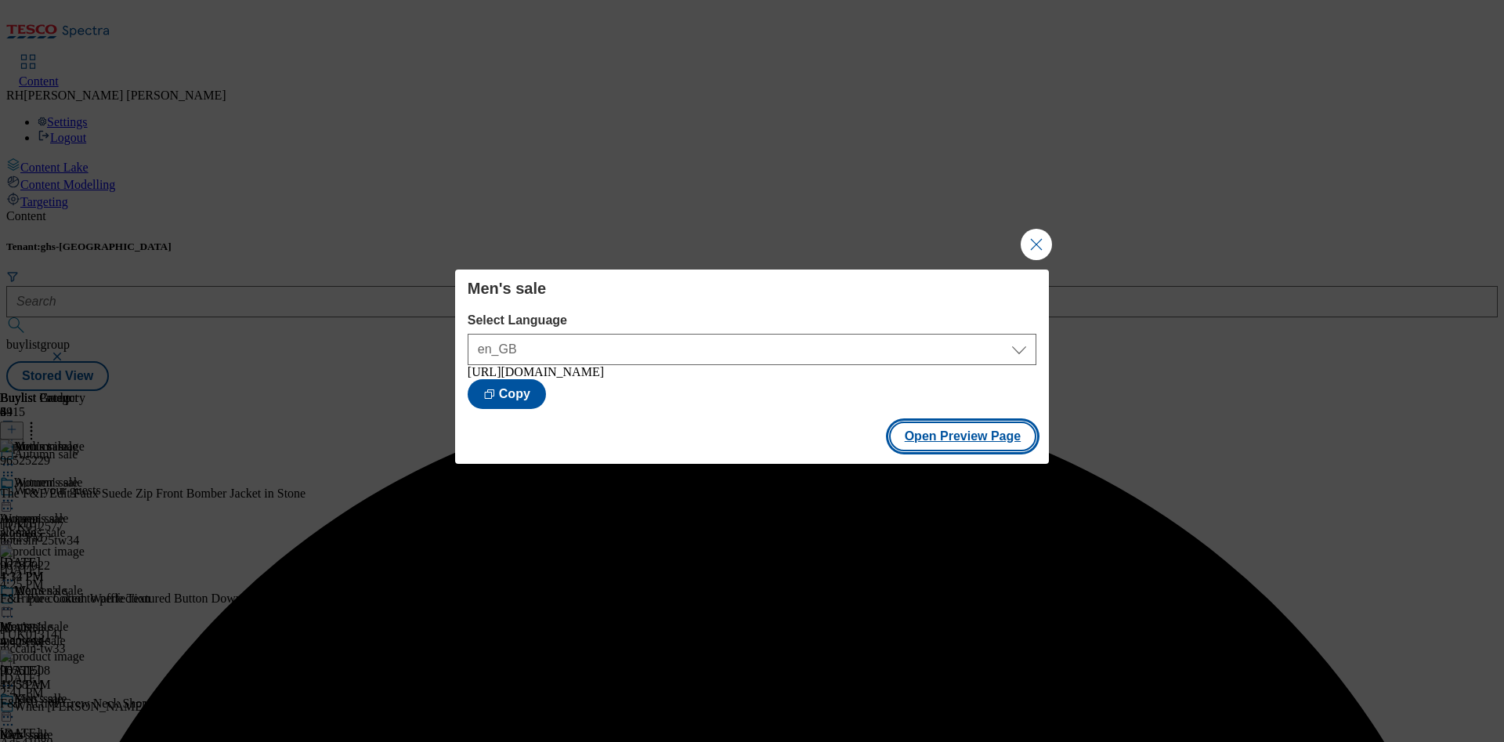
click at [1011, 431] on button "Open Preview Page" at bounding box center [963, 436] width 148 height 30
click at [1036, 235] on button "Close Modal" at bounding box center [1035, 244] width 31 height 31
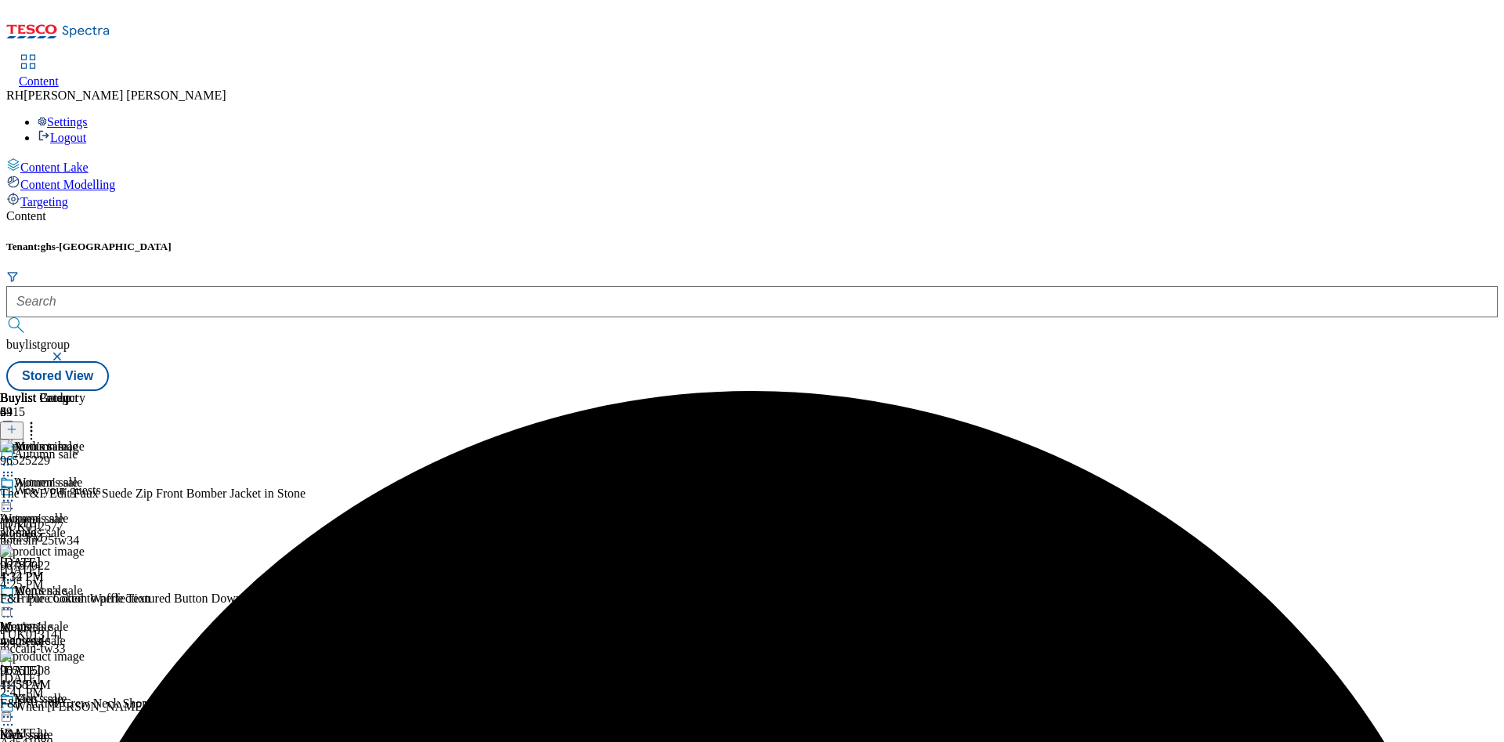
scroll to position [22, 0]
click at [85, 741] on div "kids-sale" at bounding box center [42, 749] width 85 height 14
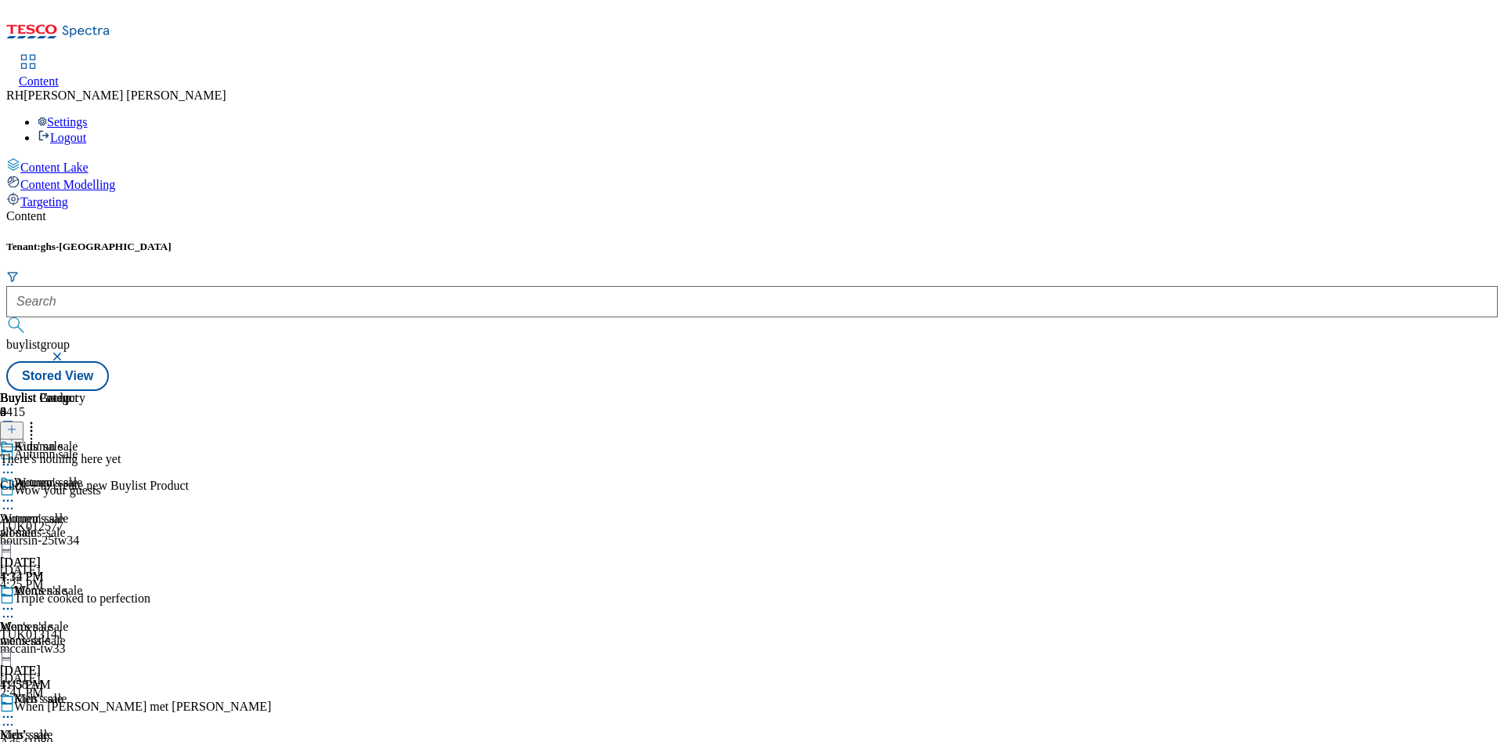
click at [23, 421] on button at bounding box center [11, 430] width 23 height 18
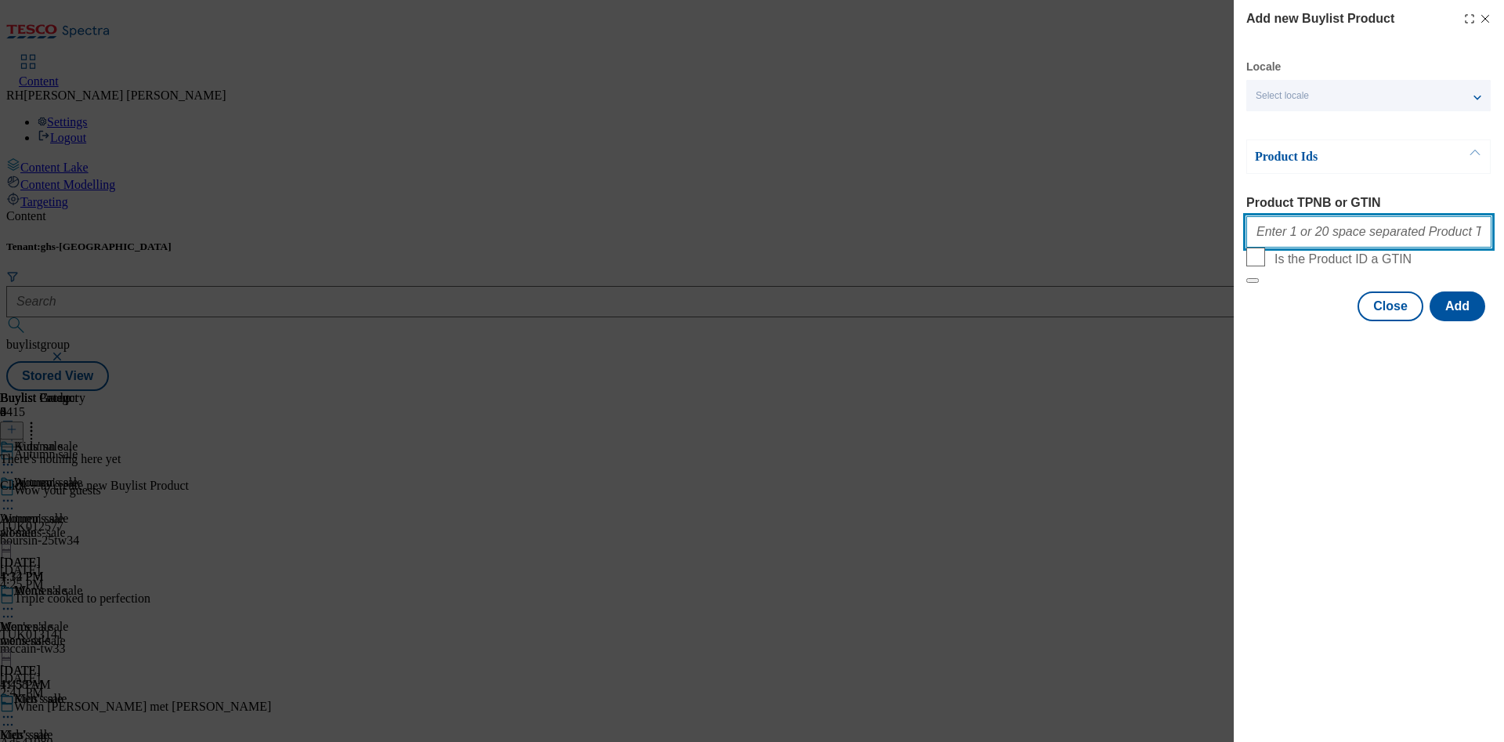
click at [1391, 222] on input "Product TPNB or GTIN" at bounding box center [1368, 231] width 245 height 31
paste input "96476799 96888185 96665299 96784751 96616168 96422564 96550430 96528226 9673165…"
type input "96476799 96888185 96665299 96784751 96616168 96422564 96550430 96528226 9673165…"
click at [1445, 321] on button "Add" at bounding box center [1457, 306] width 56 height 30
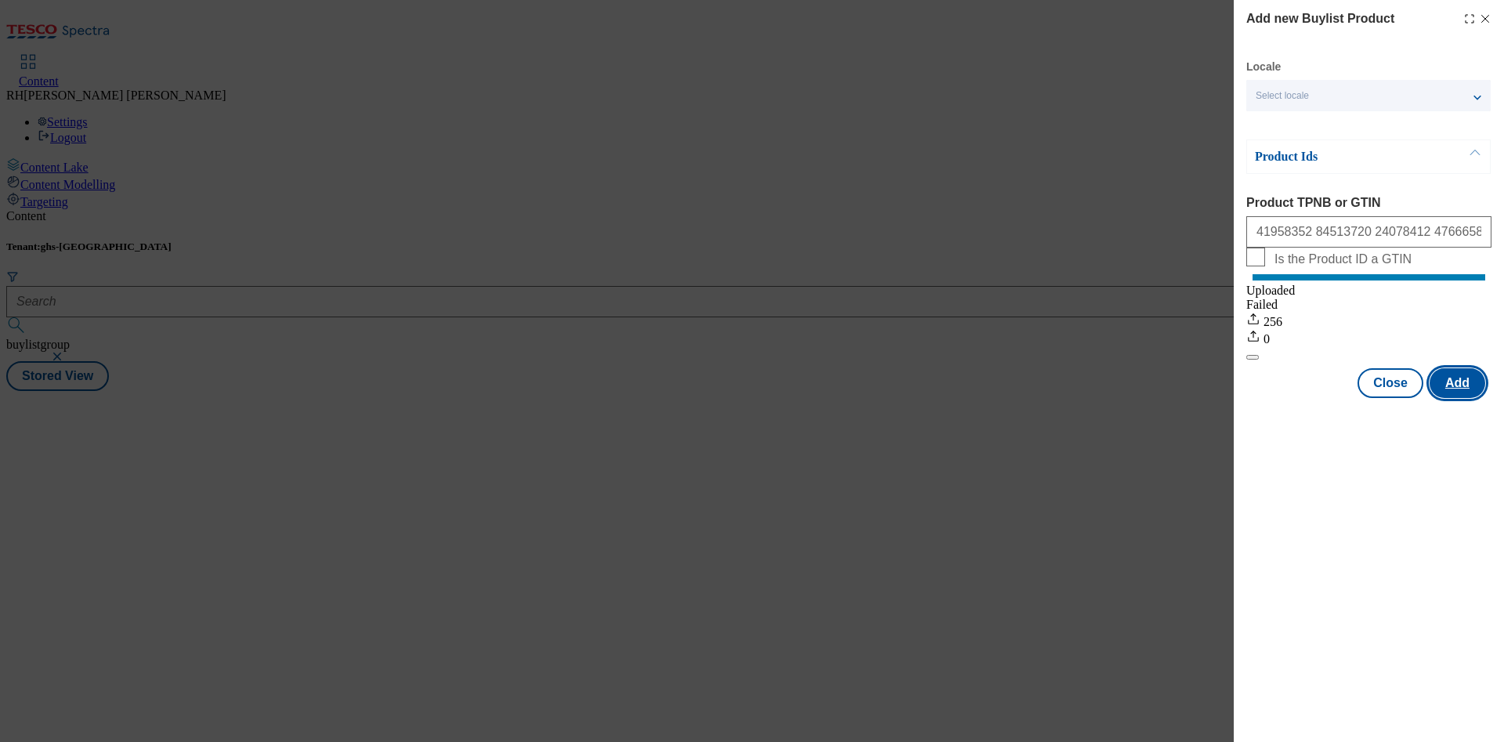
scroll to position [0, 0]
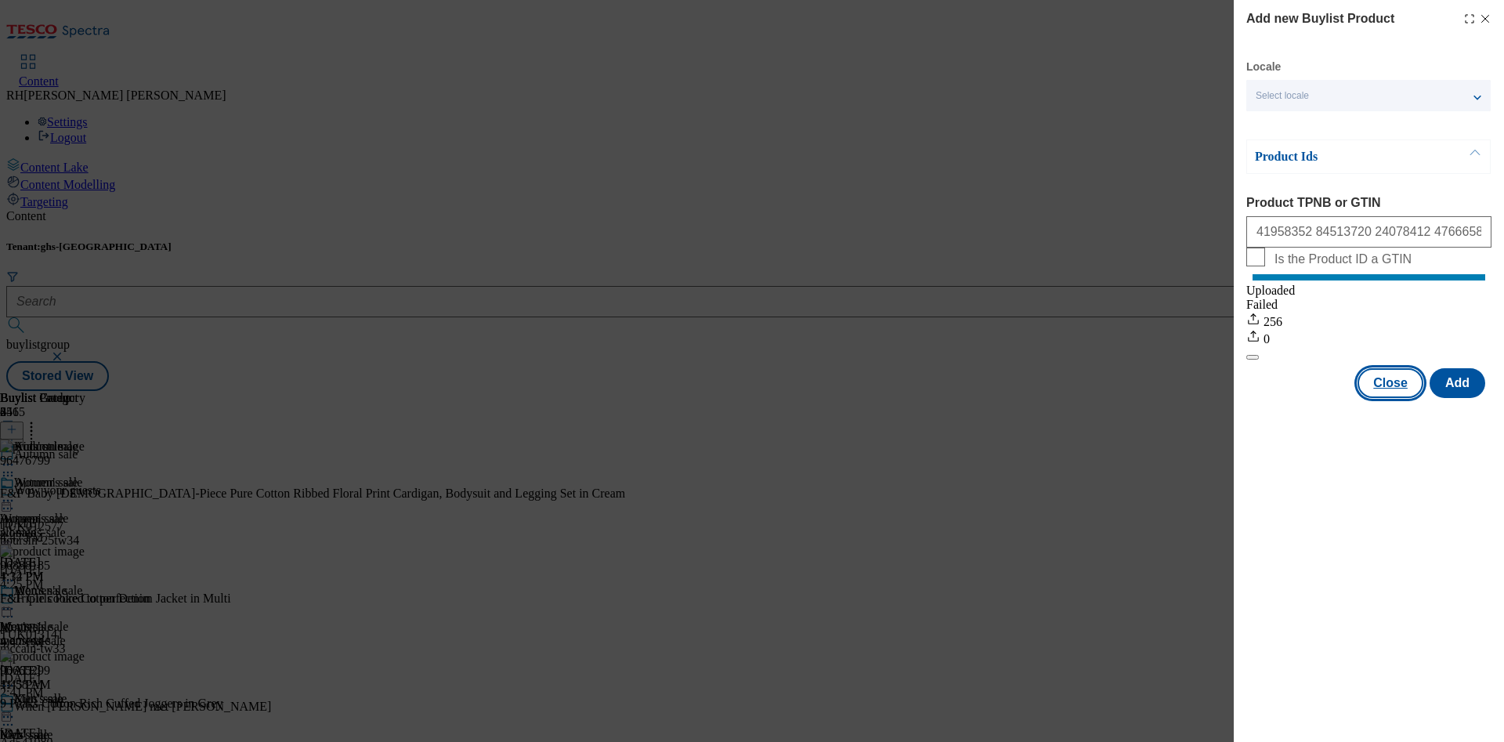
click at [1389, 398] on button "Close" at bounding box center [1390, 383] width 66 height 30
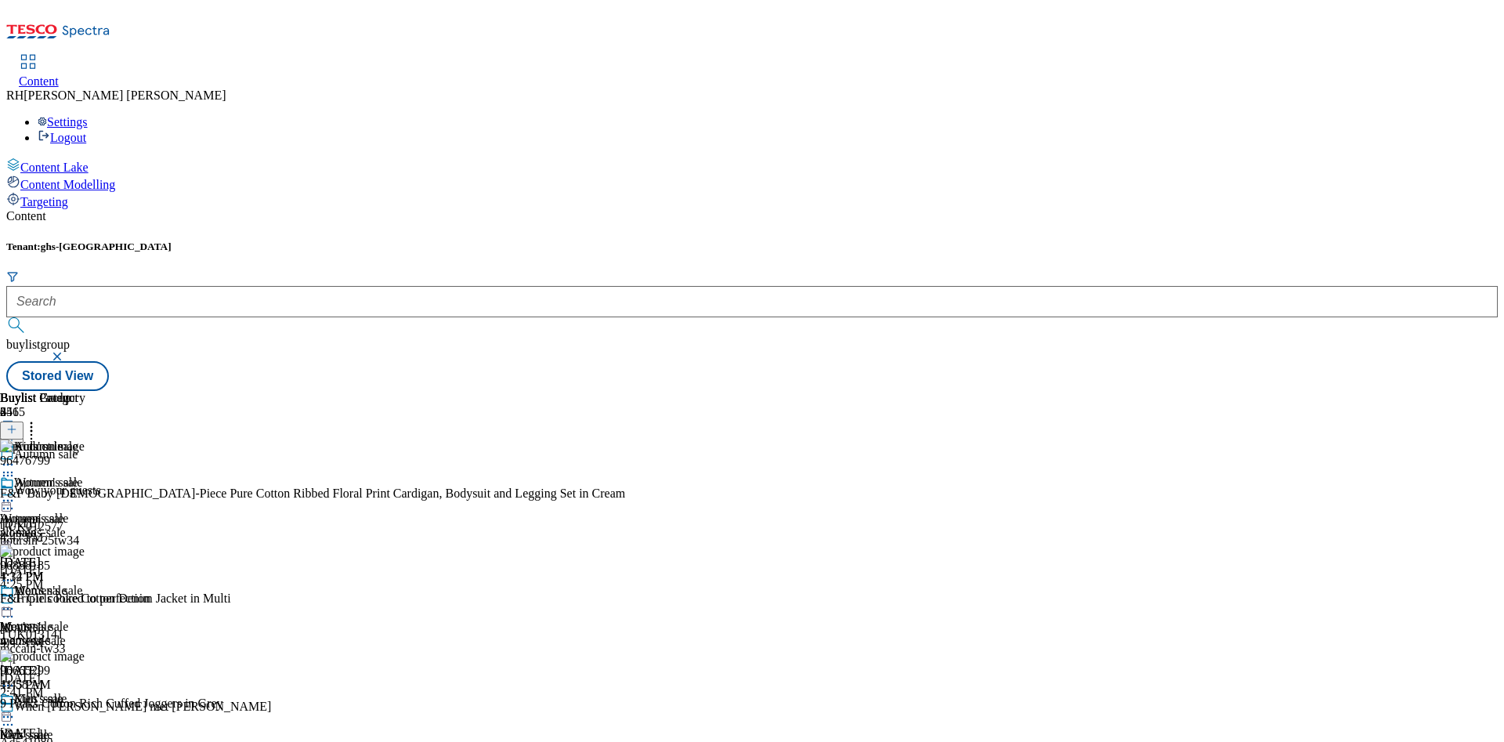
scroll to position [22, 0]
click at [16, 709] on icon at bounding box center [8, 717] width 16 height 16
click at [67, 741] on span "Edit" at bounding box center [58, 750] width 18 height 12
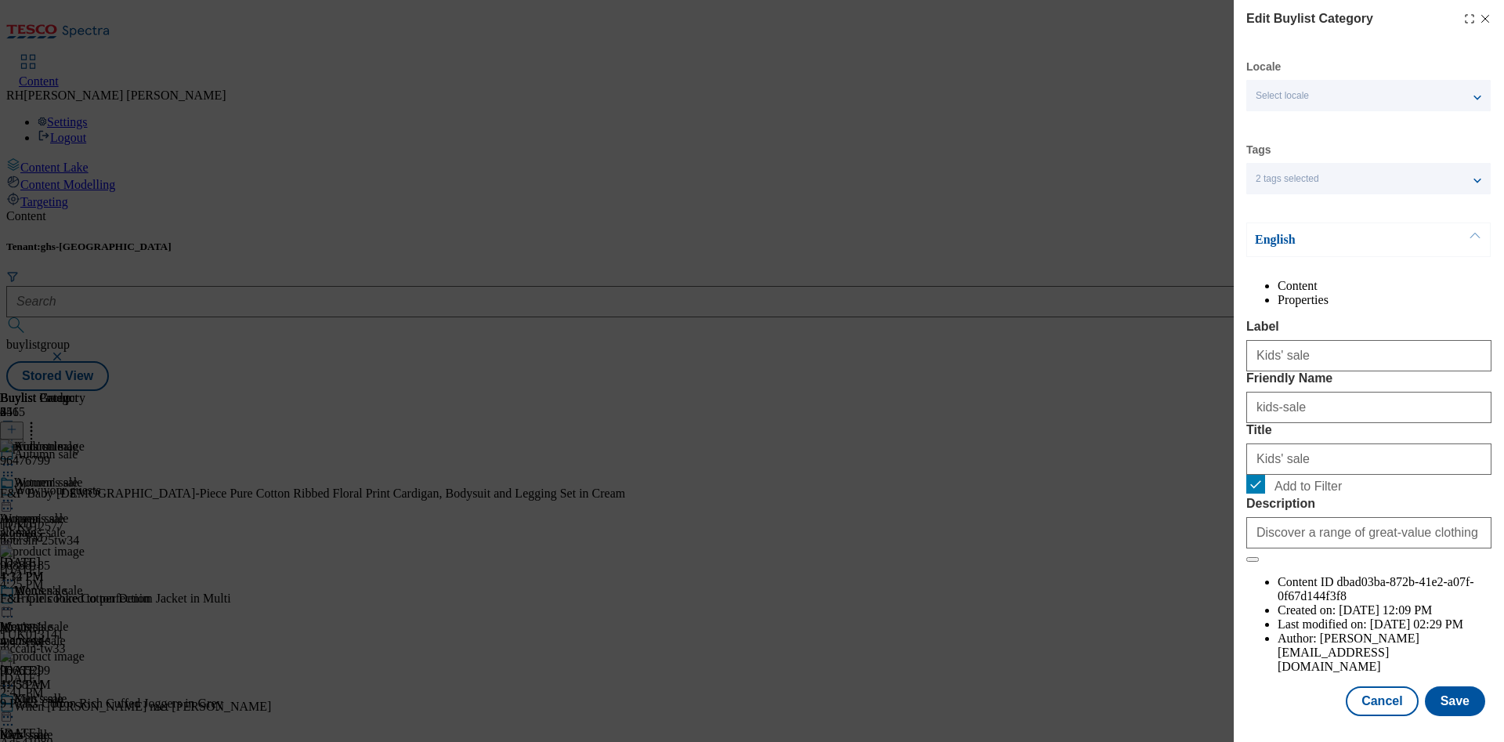
scroll to position [47, 0]
click at [1439, 686] on button "Save" at bounding box center [1455, 701] width 60 height 30
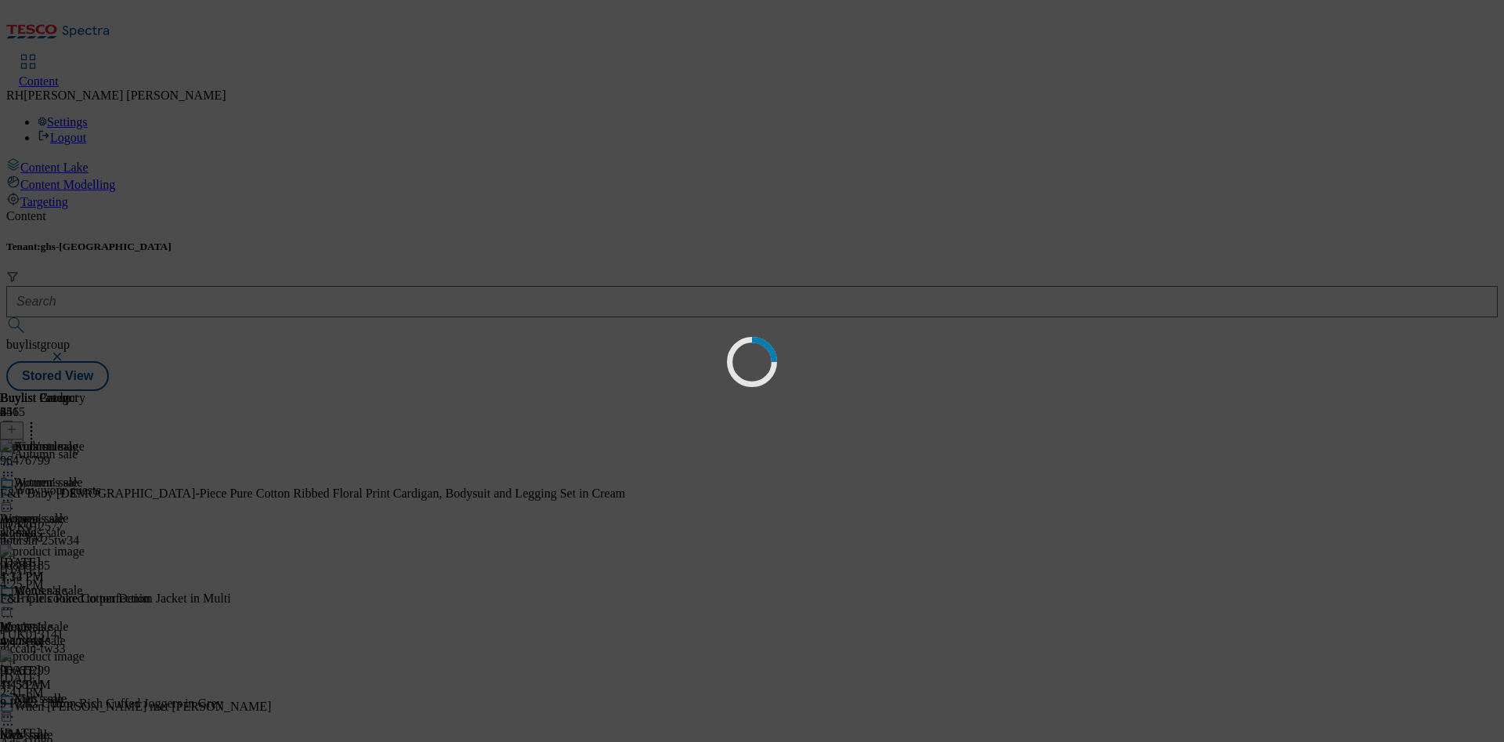
scroll to position [0, 0]
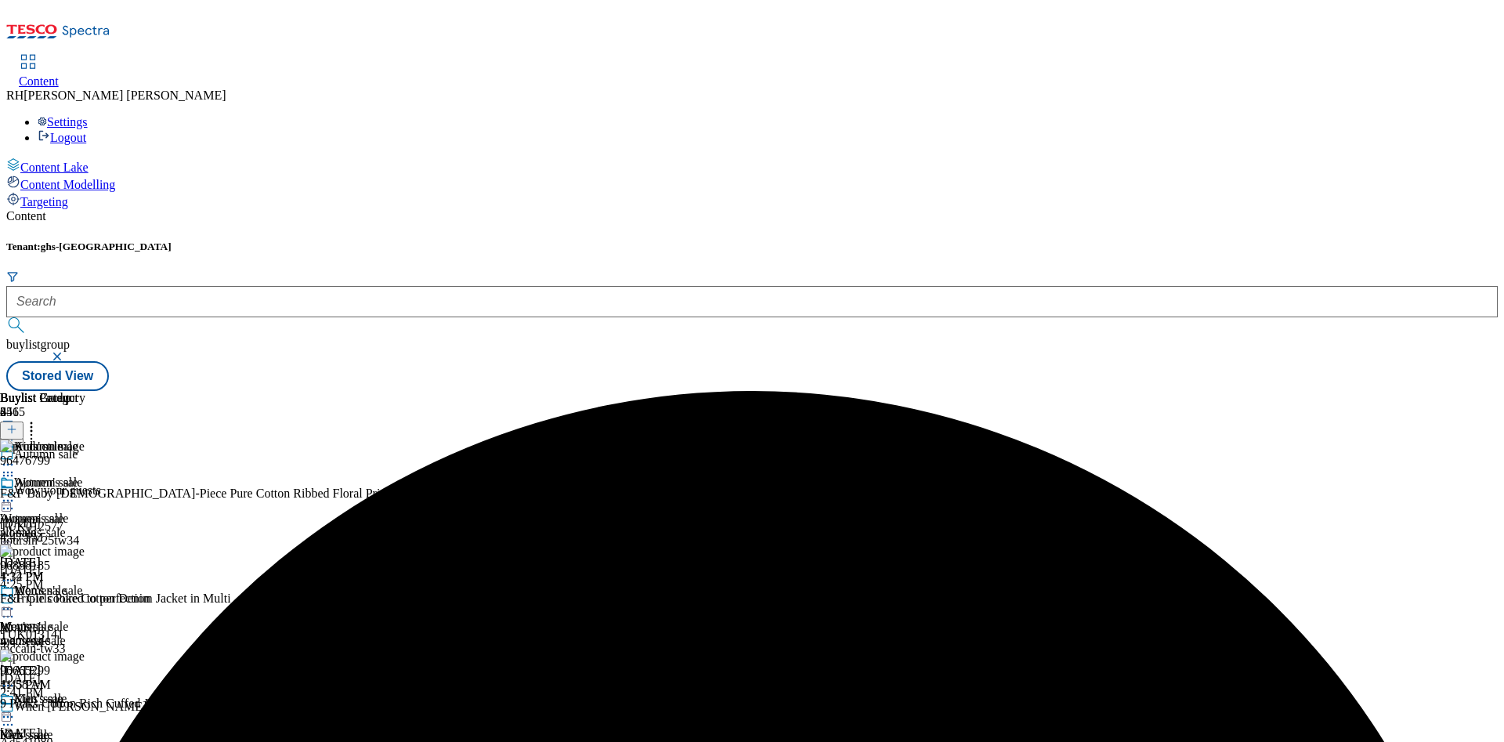
click at [16, 709] on icon at bounding box center [8, 717] width 16 height 16
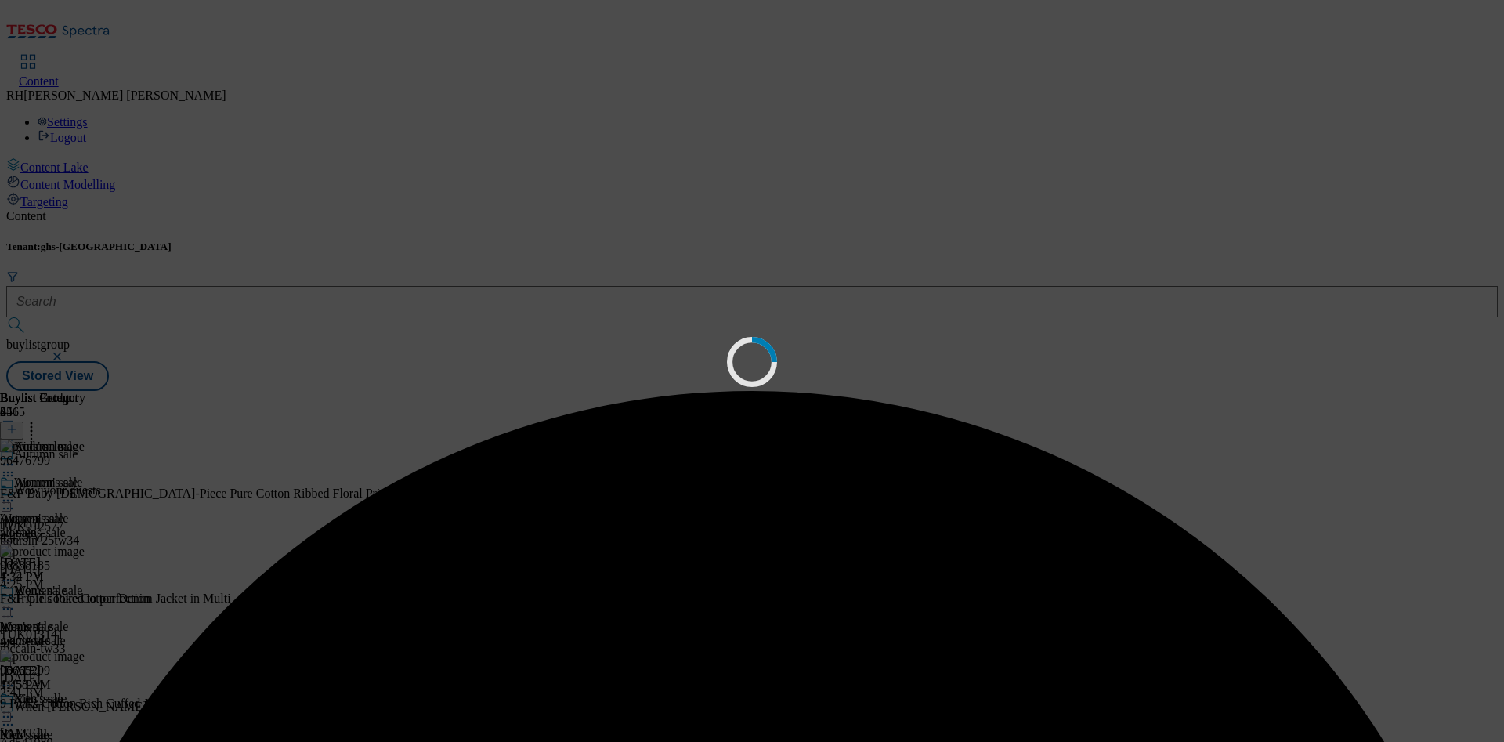
scroll to position [0, 0]
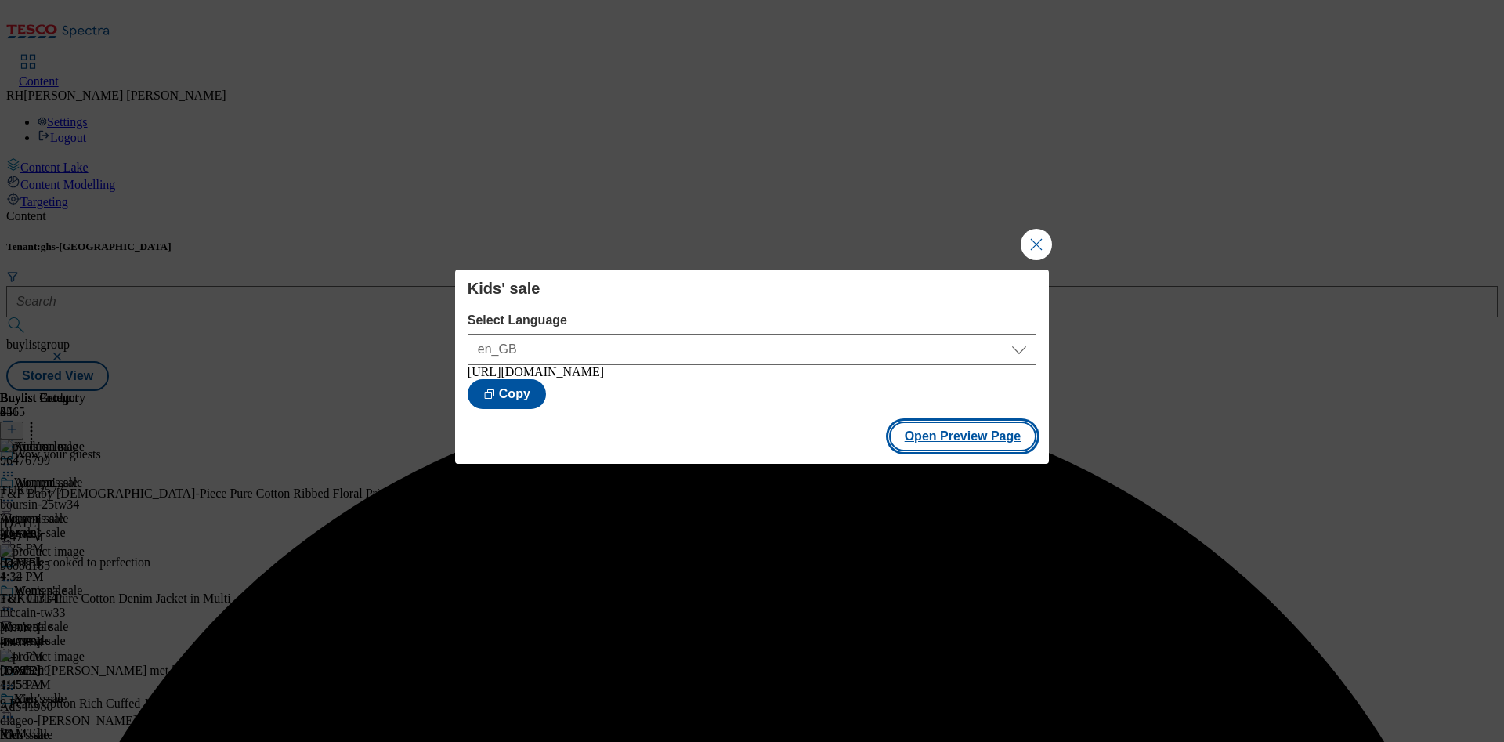
click at [959, 440] on button "Open Preview Page" at bounding box center [963, 436] width 148 height 30
click at [1039, 244] on button "Close Modal" at bounding box center [1035, 244] width 31 height 31
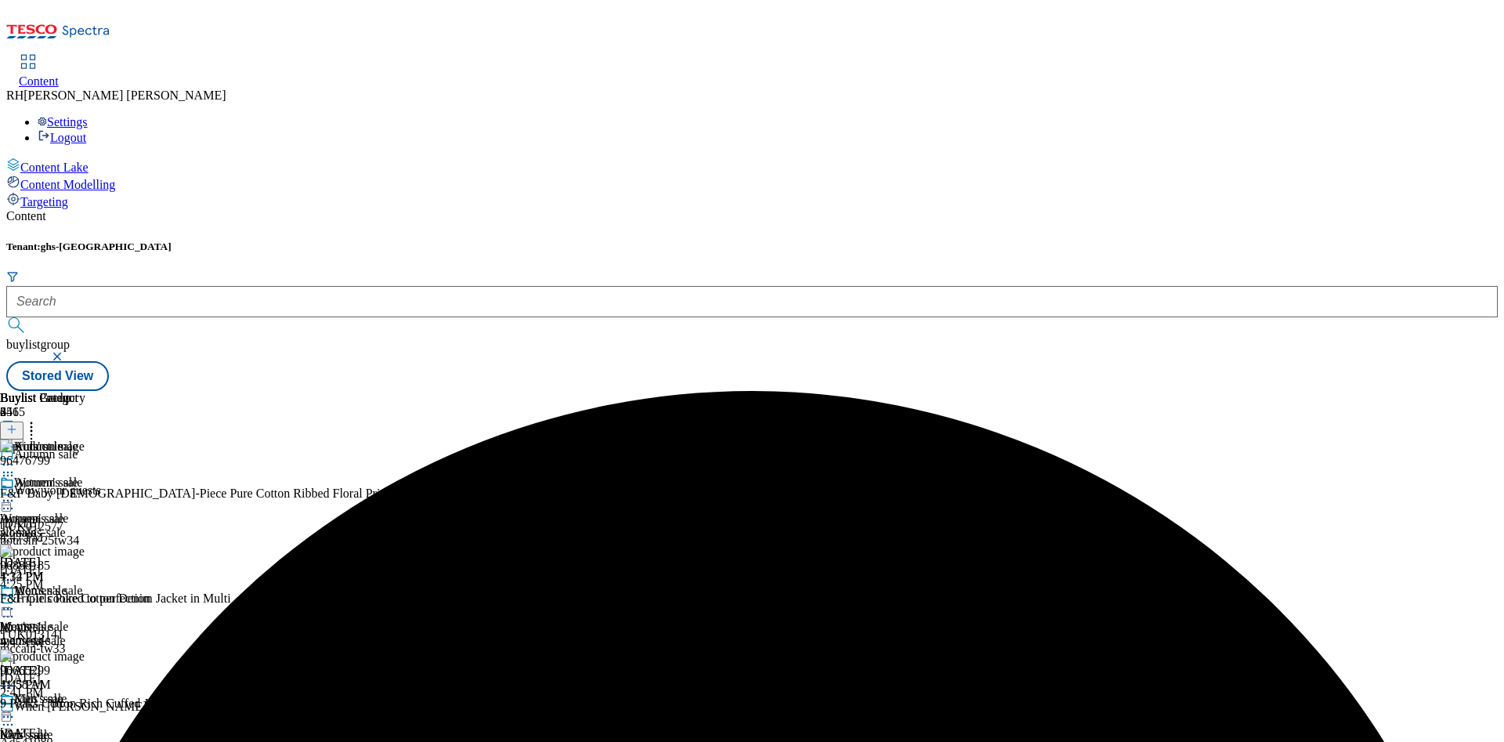
scroll to position [22, 0]
click at [82, 634] on div "womens-sale" at bounding box center [41, 641] width 82 height 14
